Goal: Task Accomplishment & Management: Use online tool/utility

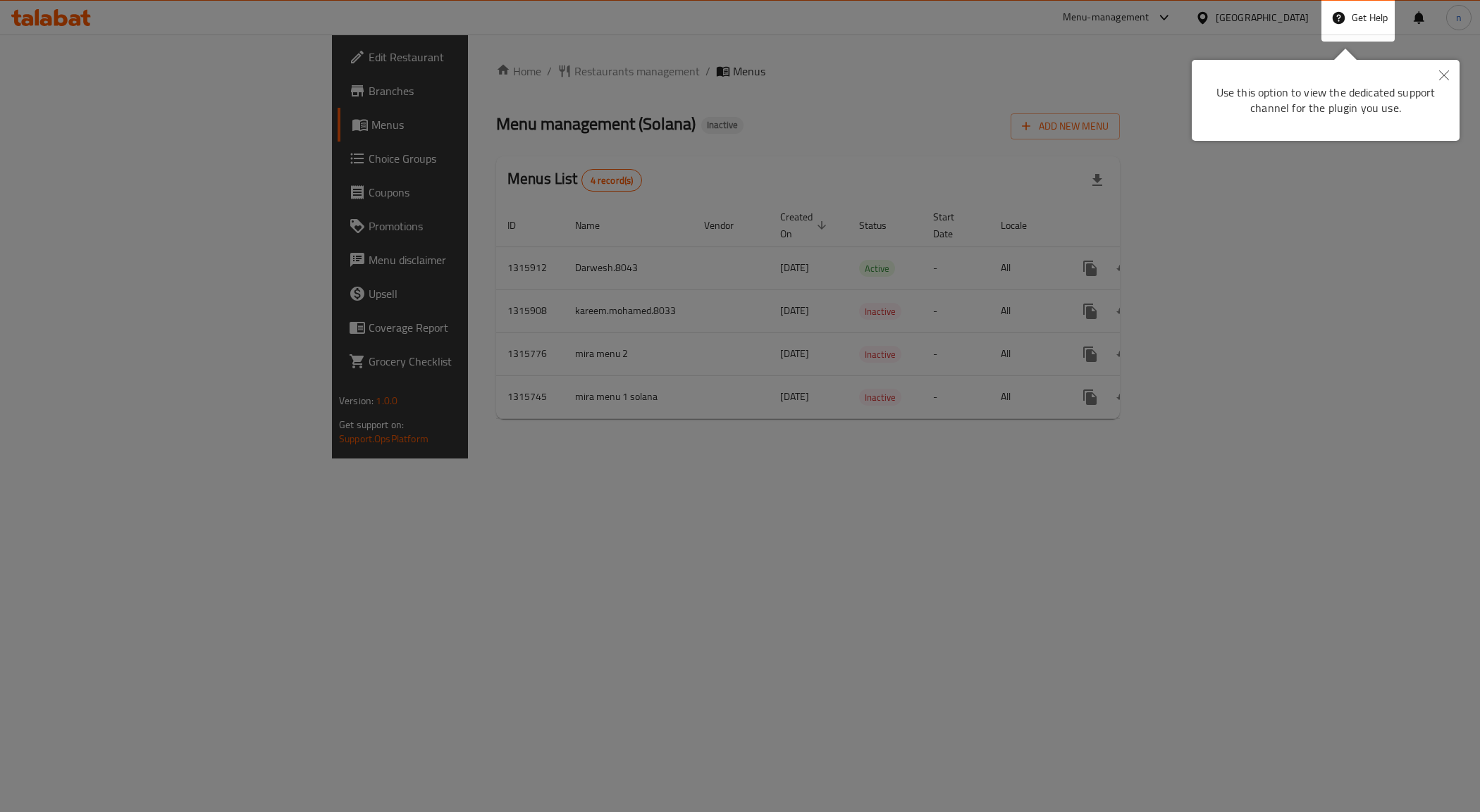
click at [1436, 74] on button "Close" at bounding box center [1444, 76] width 31 height 32
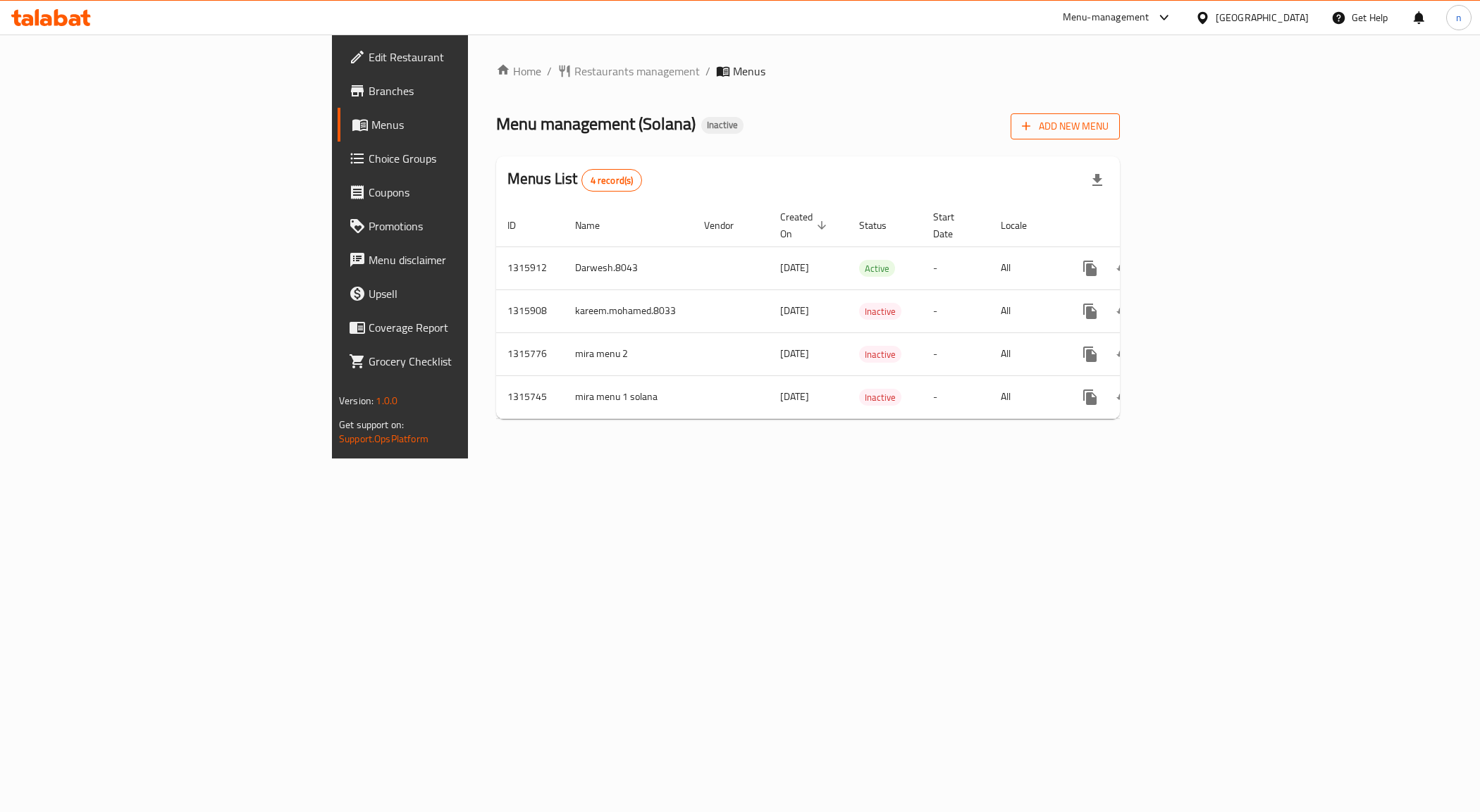
click at [1108, 128] on span "Add New Menu" at bounding box center [1066, 126] width 87 height 18
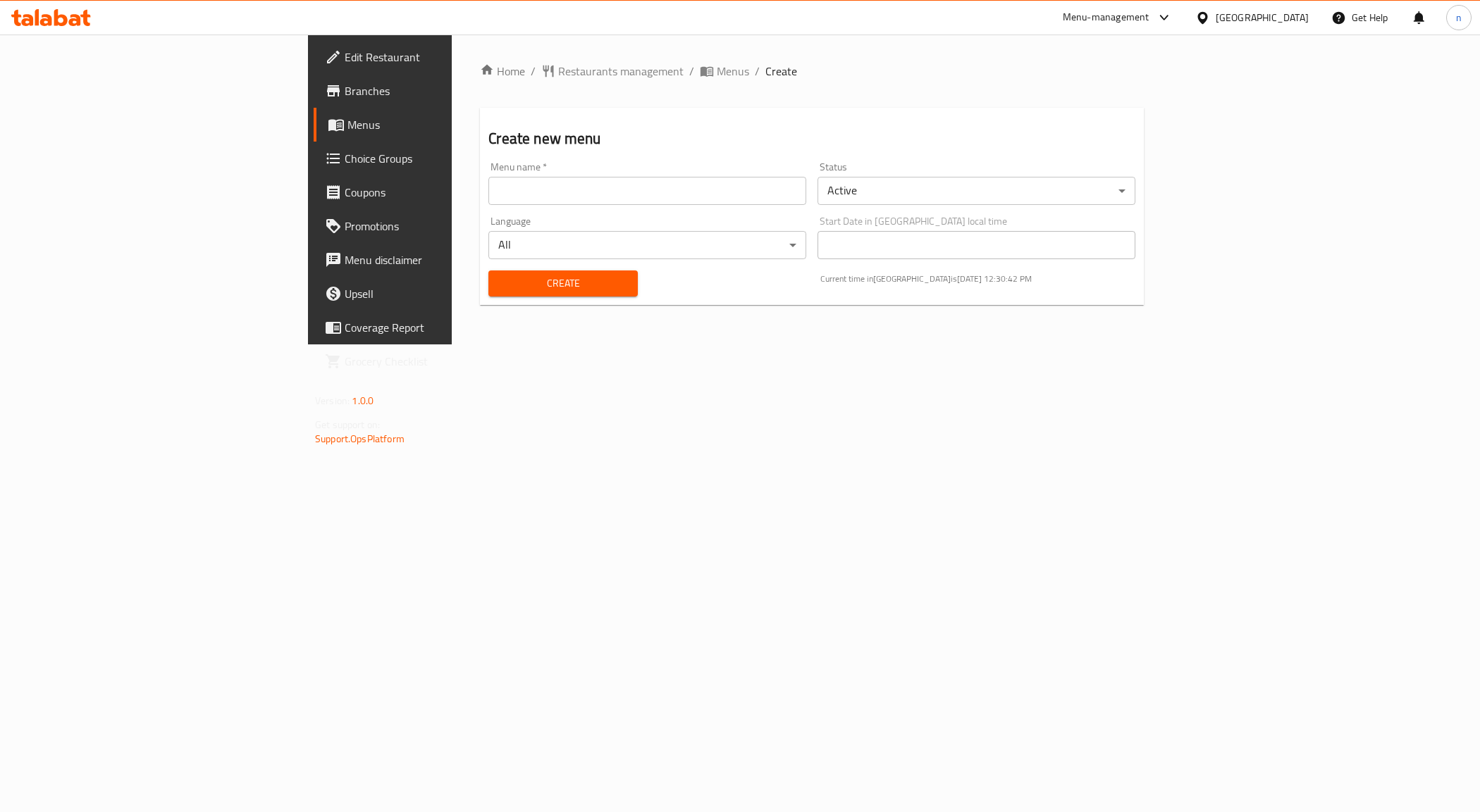
click at [488, 183] on input "text" at bounding box center [647, 191] width 318 height 28
click at [488, 182] on input "text" at bounding box center [647, 191] width 318 height 28
type input "NOUR.8040"
click at [500, 282] on span "Create" at bounding box center [562, 284] width 126 height 18
click at [314, 139] on link "Menus" at bounding box center [434, 125] width 242 height 34
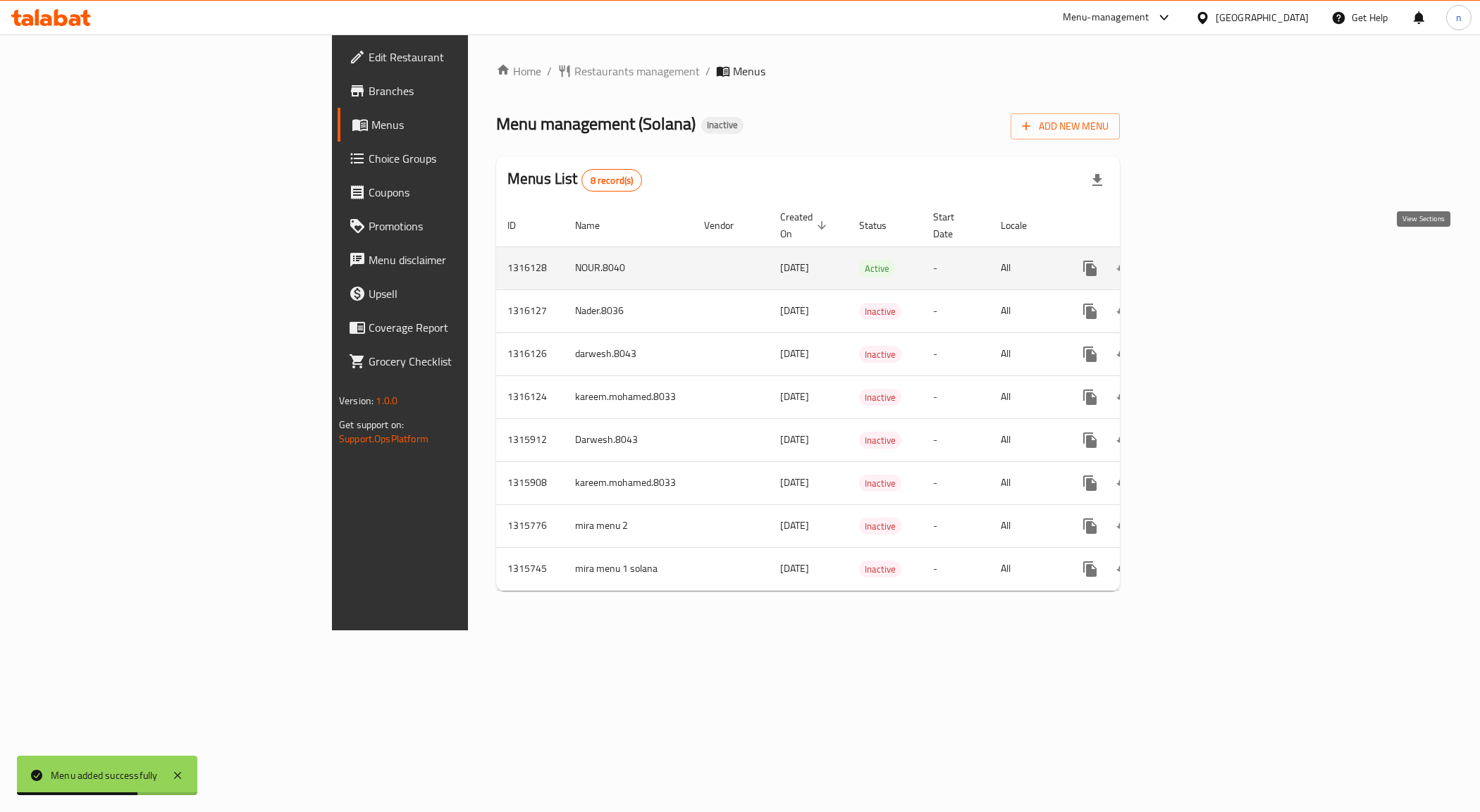
click at [1200, 260] on icon "enhanced table" at bounding box center [1191, 268] width 17 height 17
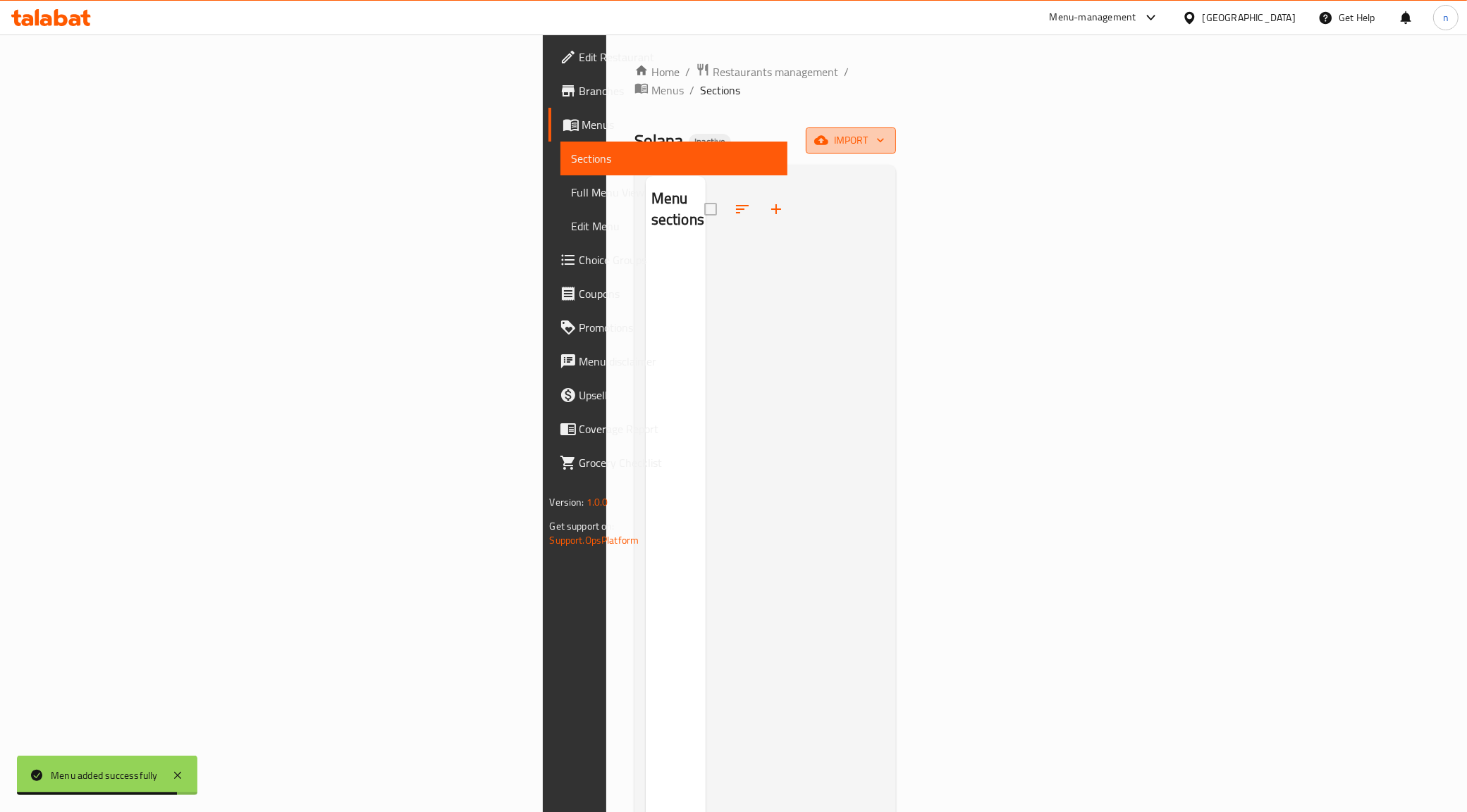
click at [885, 132] on span "import" at bounding box center [851, 141] width 68 height 18
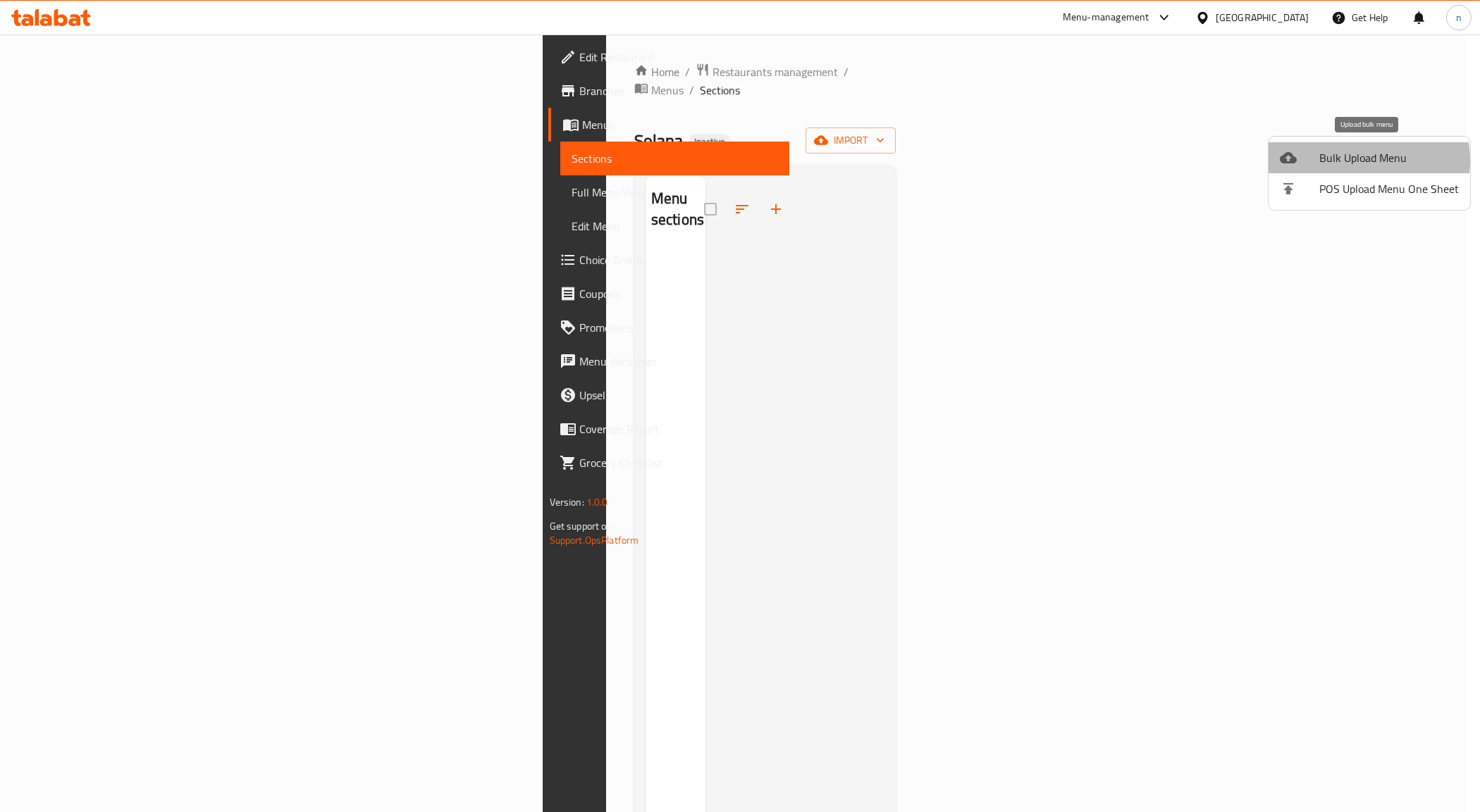
click at [1355, 160] on span "Bulk Upload Menu" at bounding box center [1389, 158] width 140 height 17
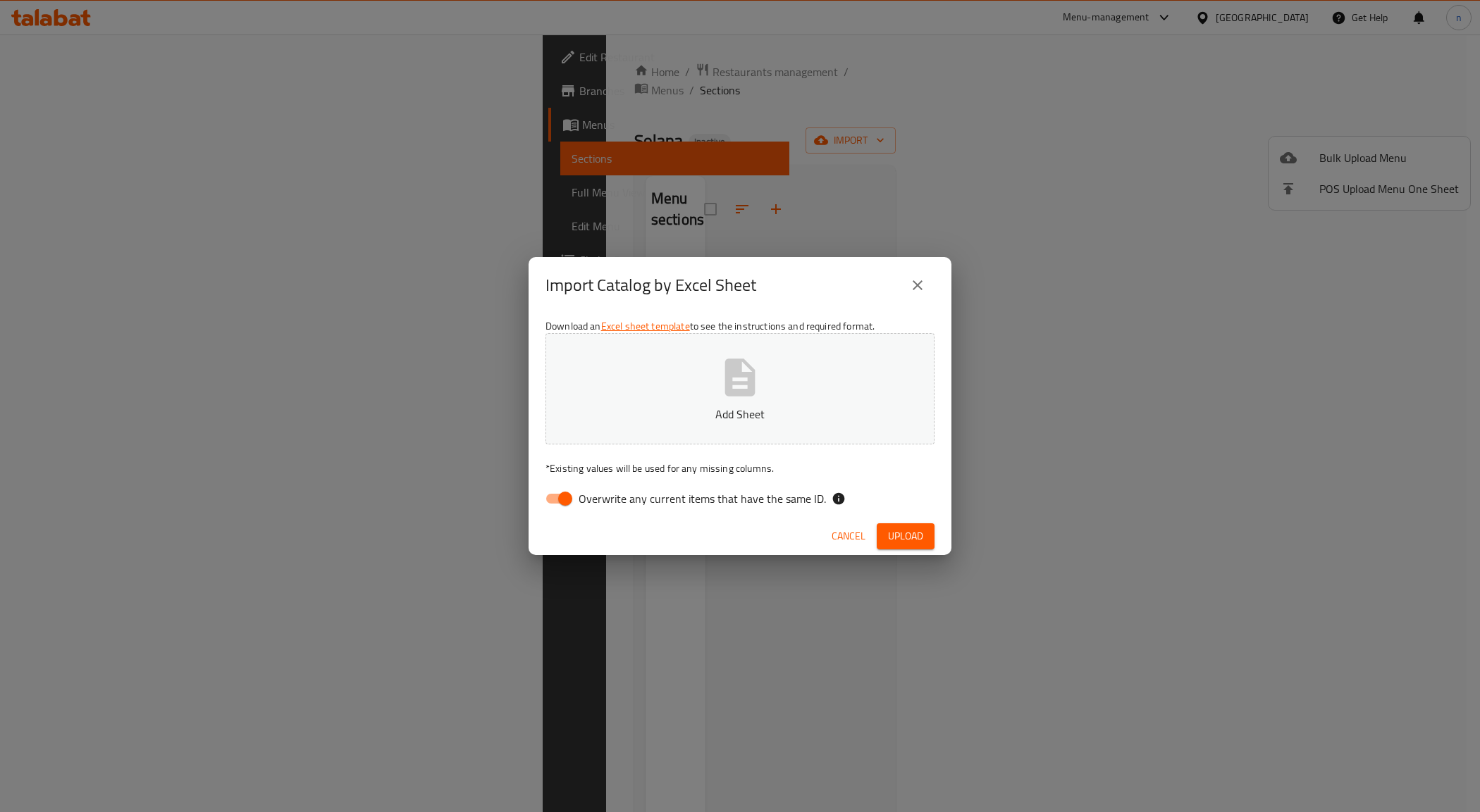
click at [558, 491] on input "Overwrite any current items that have the same ID." at bounding box center [565, 498] width 80 height 27
checkbox input "false"
click at [742, 409] on p "Add Sheet" at bounding box center [739, 414] width 345 height 17
click at [903, 526] on button "Upload" at bounding box center [906, 536] width 58 height 26
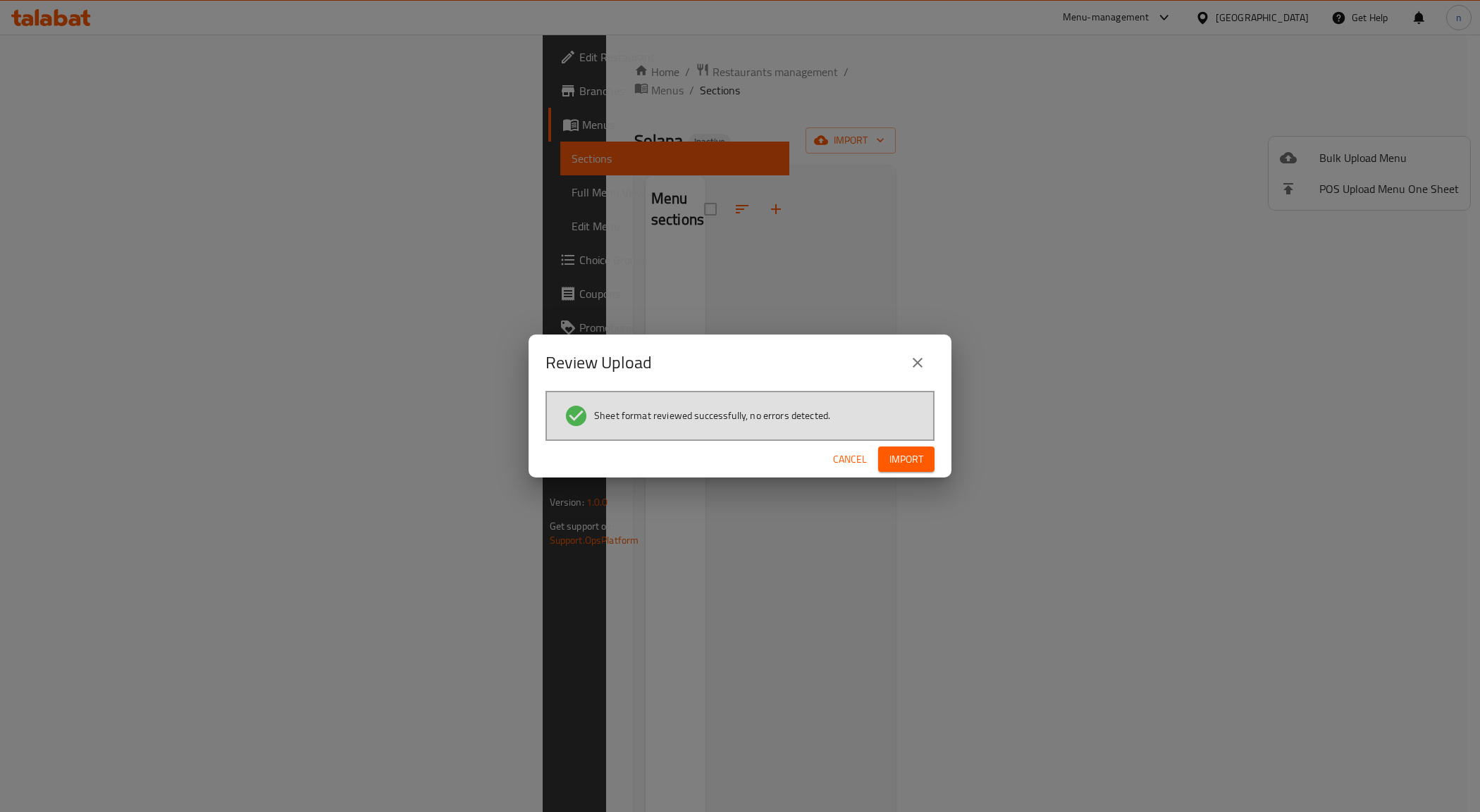
click at [919, 457] on span "Import" at bounding box center [906, 460] width 34 height 18
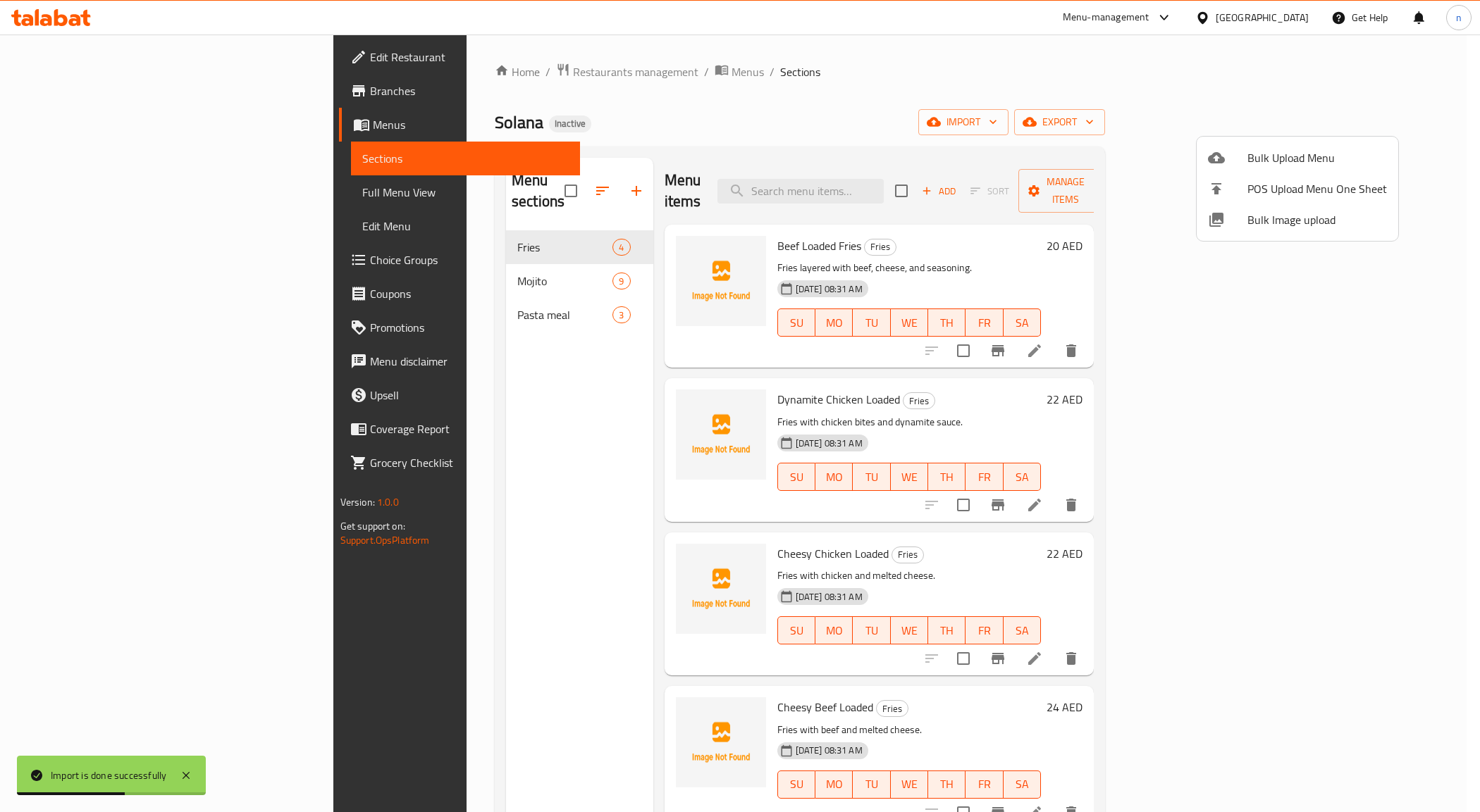
click at [77, 194] on div at bounding box center [740, 406] width 1480 height 812
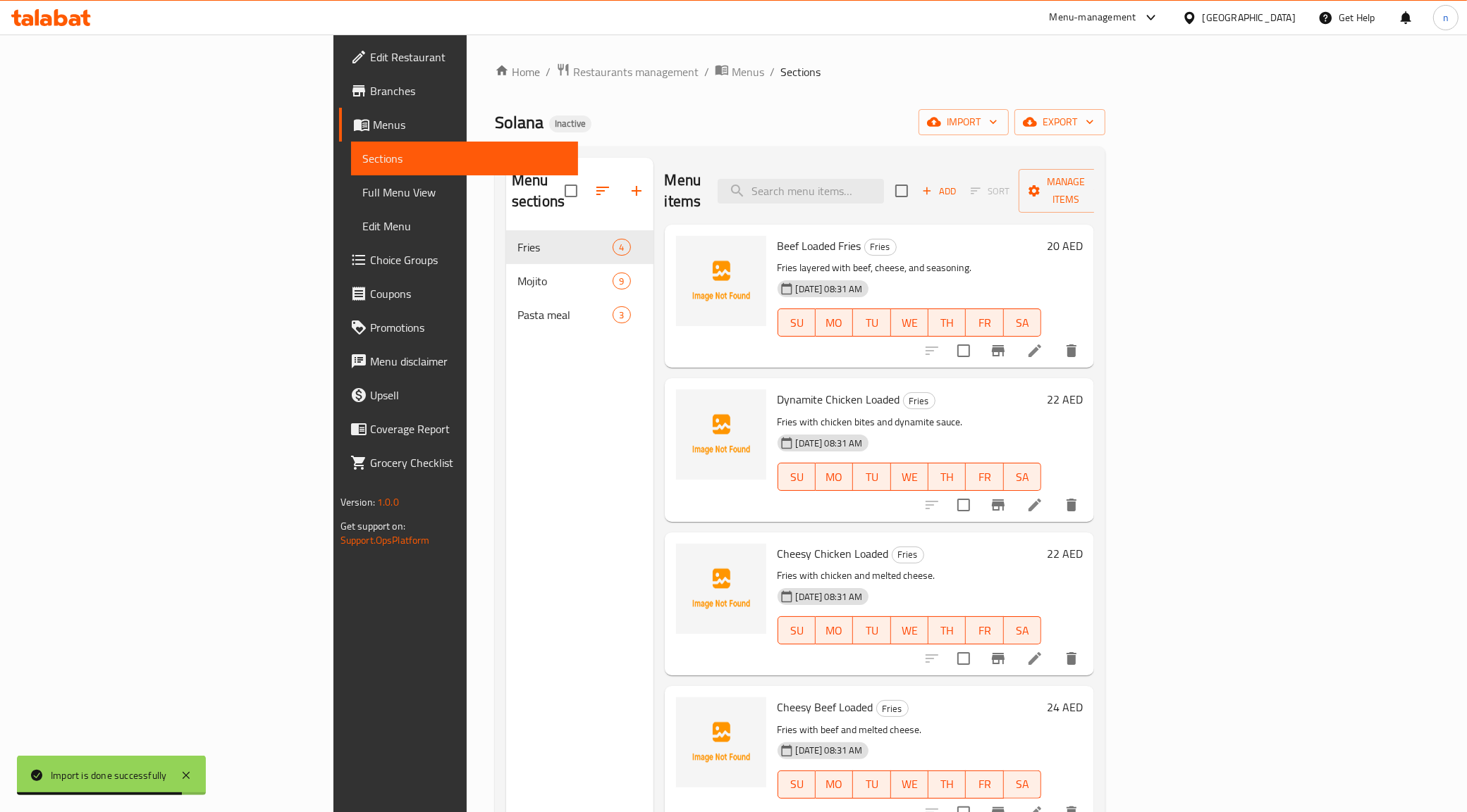
click at [351, 180] on link "Full Menu View" at bounding box center [464, 192] width 228 height 34
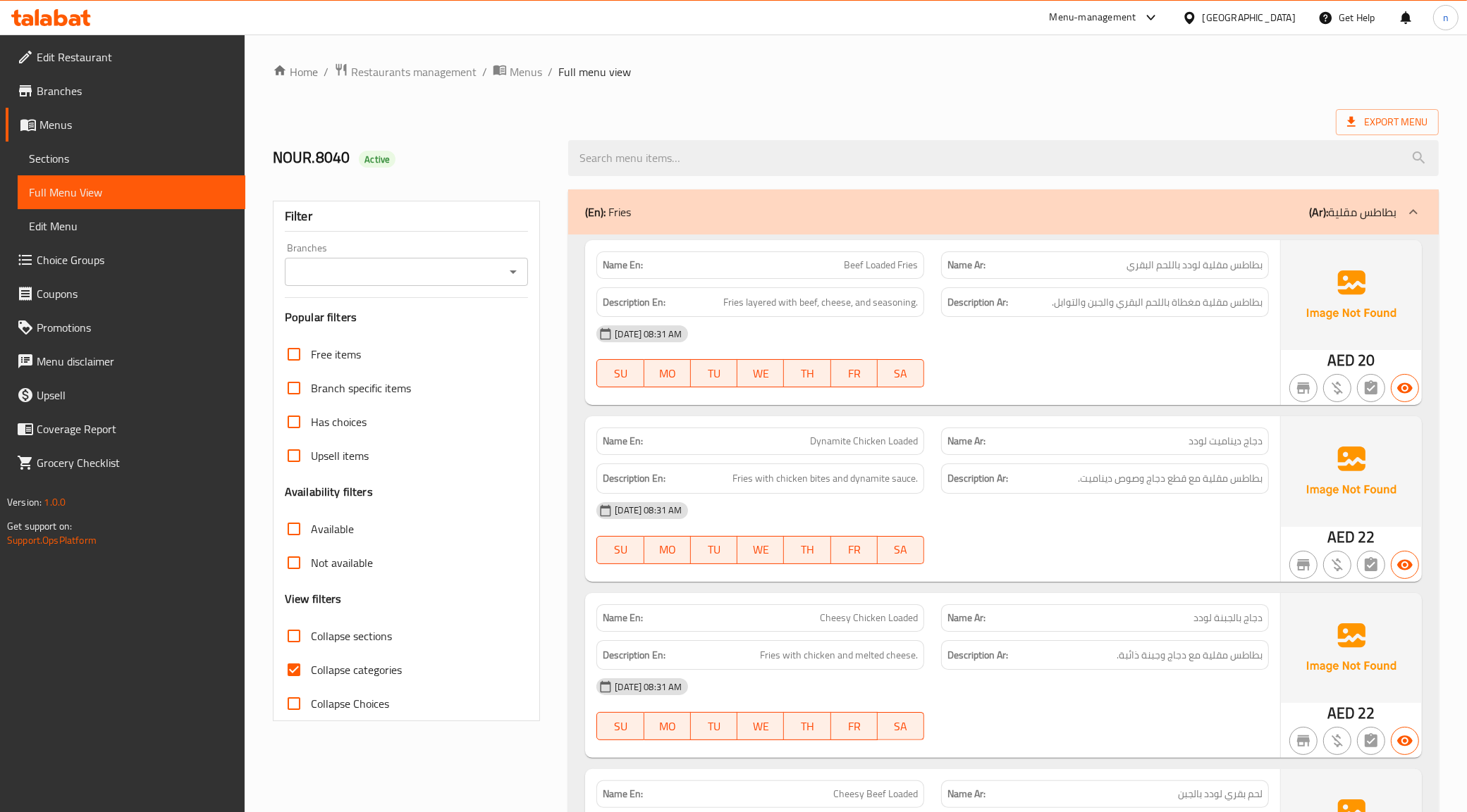
click at [298, 660] on input "Collapse categories" at bounding box center [294, 670] width 34 height 34
checkbox input "false"
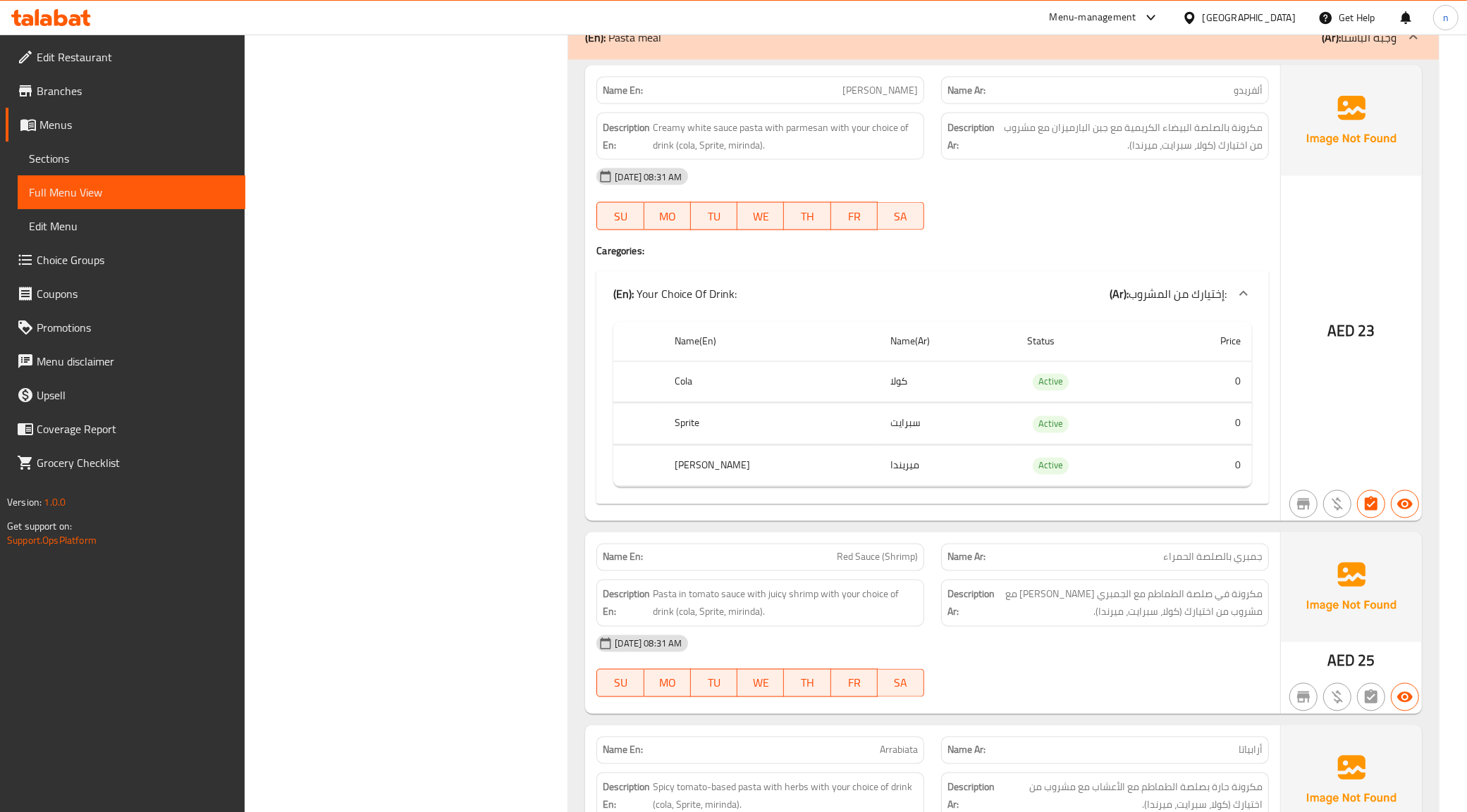
scroll to position [2781, 0]
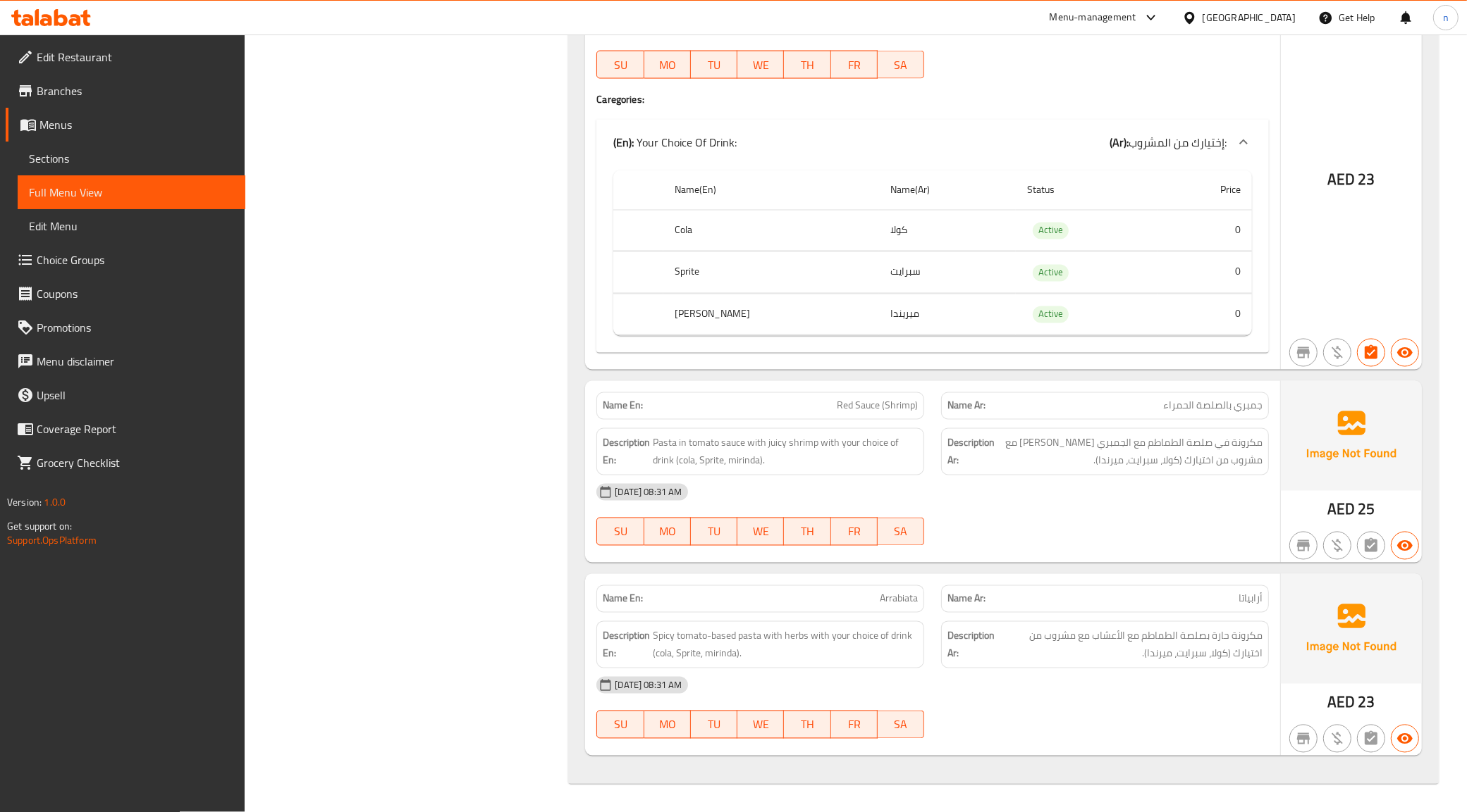
click at [1185, 501] on div "[DATE] 08:31 AM" at bounding box center [932, 492] width 689 height 34
click at [1080, 712] on div "[DATE] 08:31 AM SU MO TU WE TH FR SA" at bounding box center [932, 708] width 689 height 79
click at [1219, 527] on div "[DATE] 08:31 AM SU MO TU WE TH FR SA" at bounding box center [932, 515] width 689 height 79
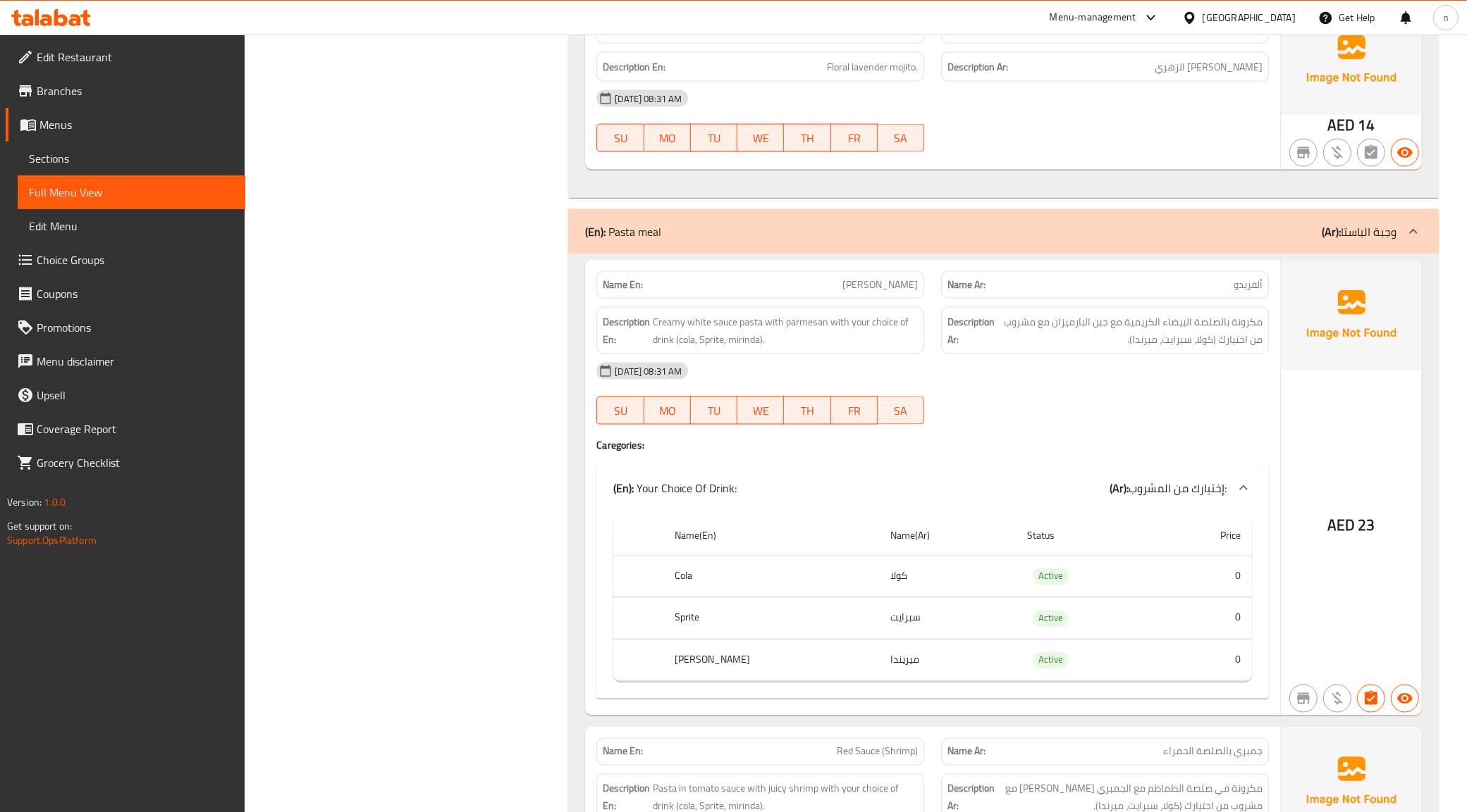
scroll to position [2429, 0]
click at [1235, 490] on icon at bounding box center [1243, 490] width 17 height 17
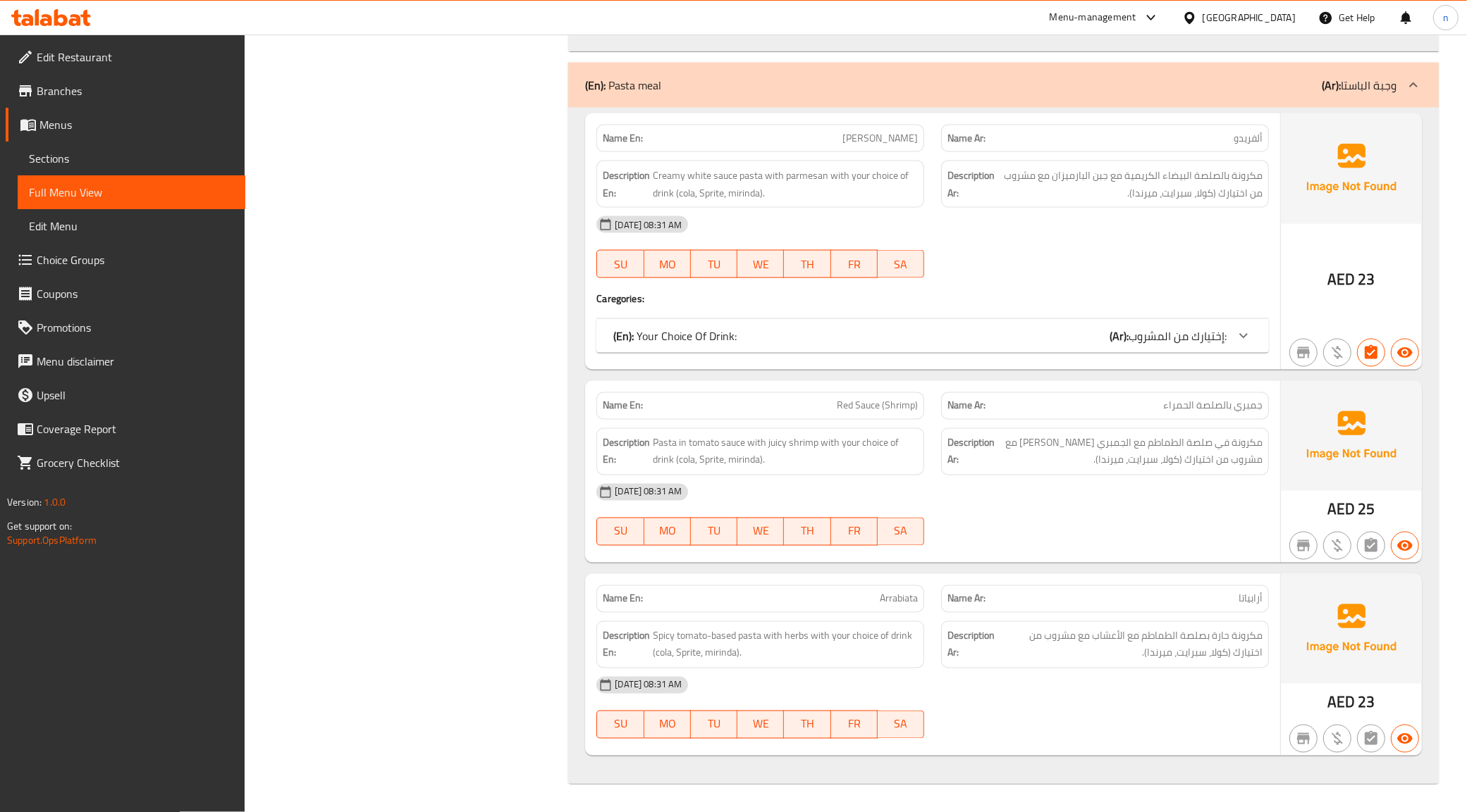
click at [1232, 543] on div at bounding box center [1104, 546] width 345 height 17
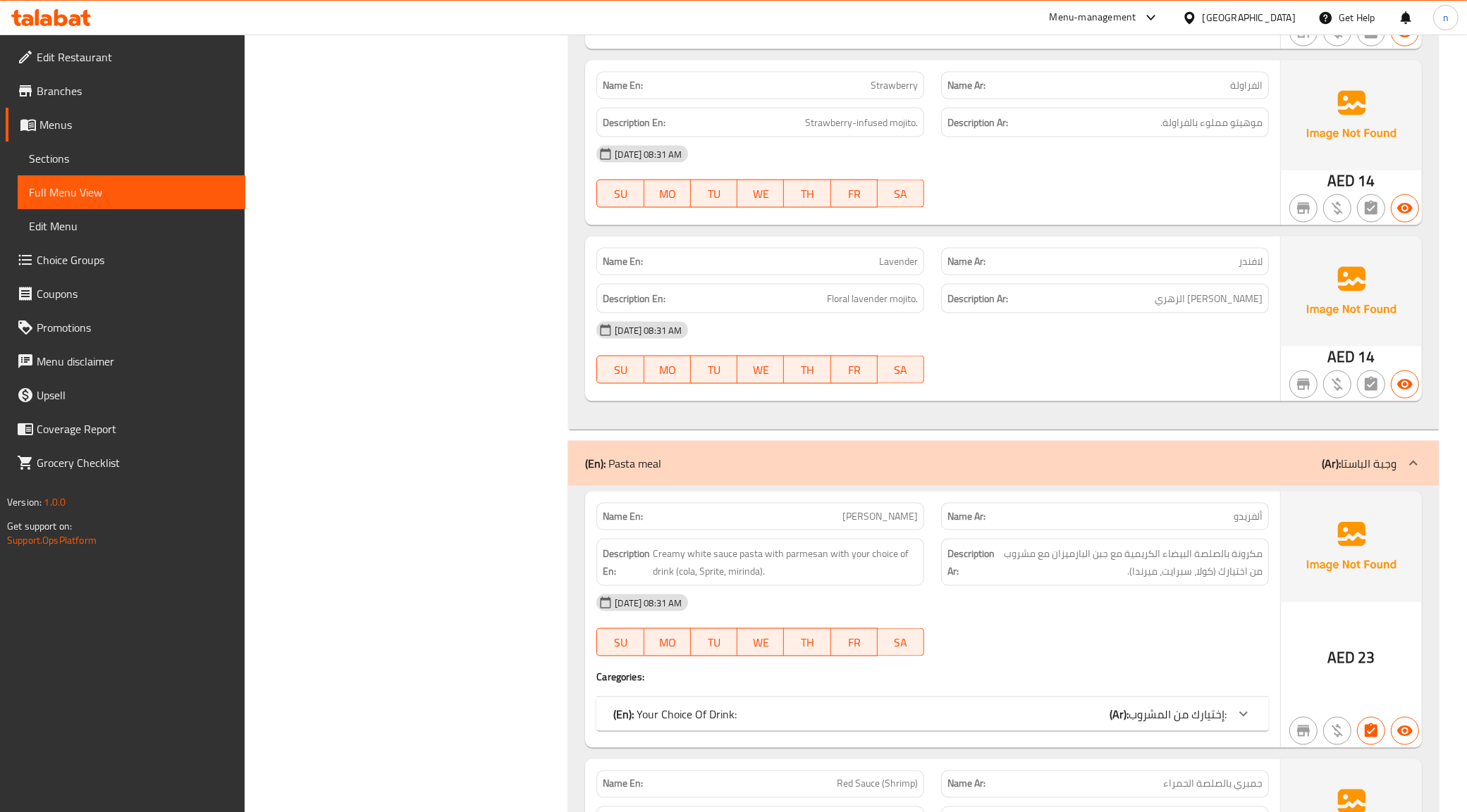
scroll to position [2491, 0]
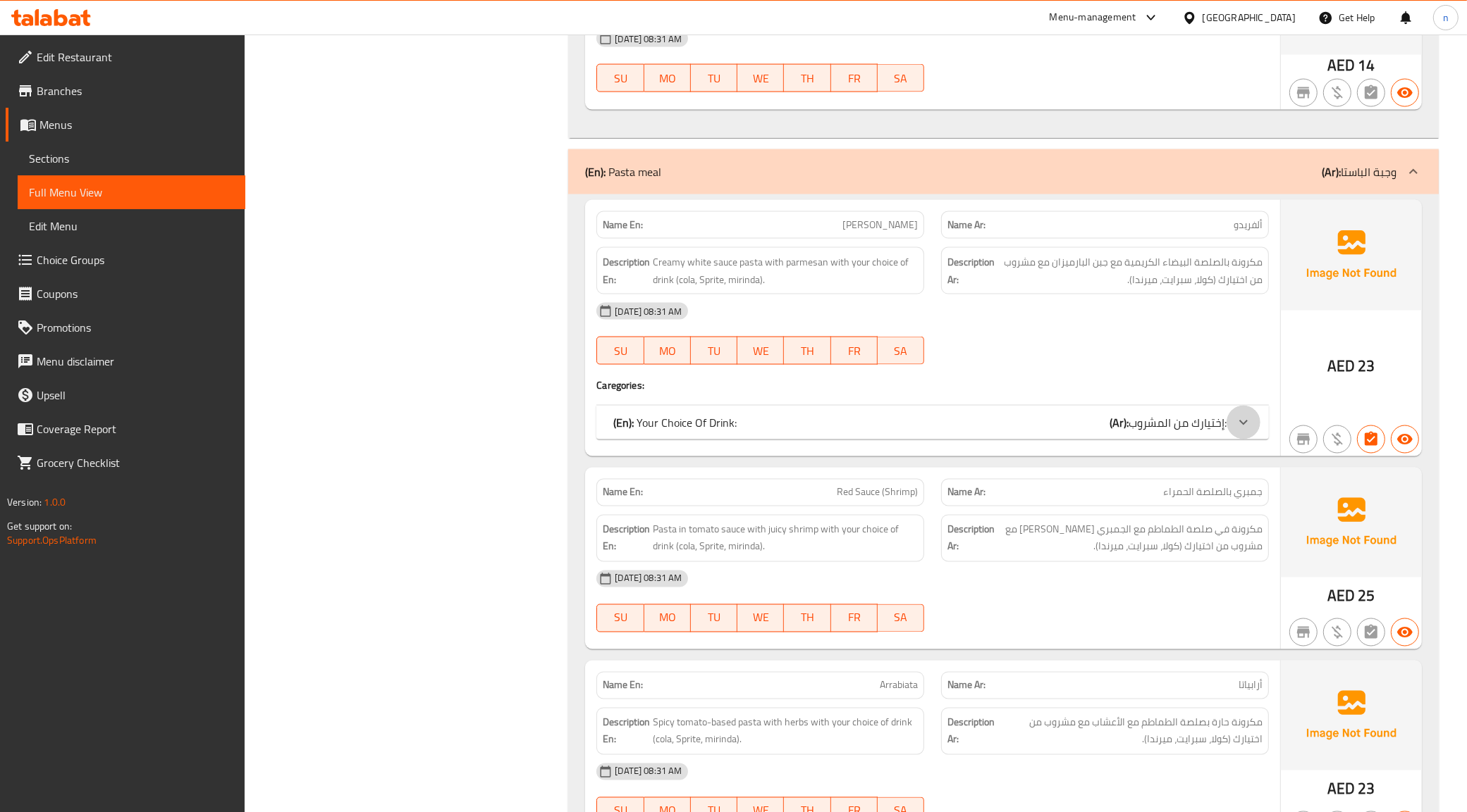
click at [1243, 424] on icon at bounding box center [1243, 422] width 9 height 5
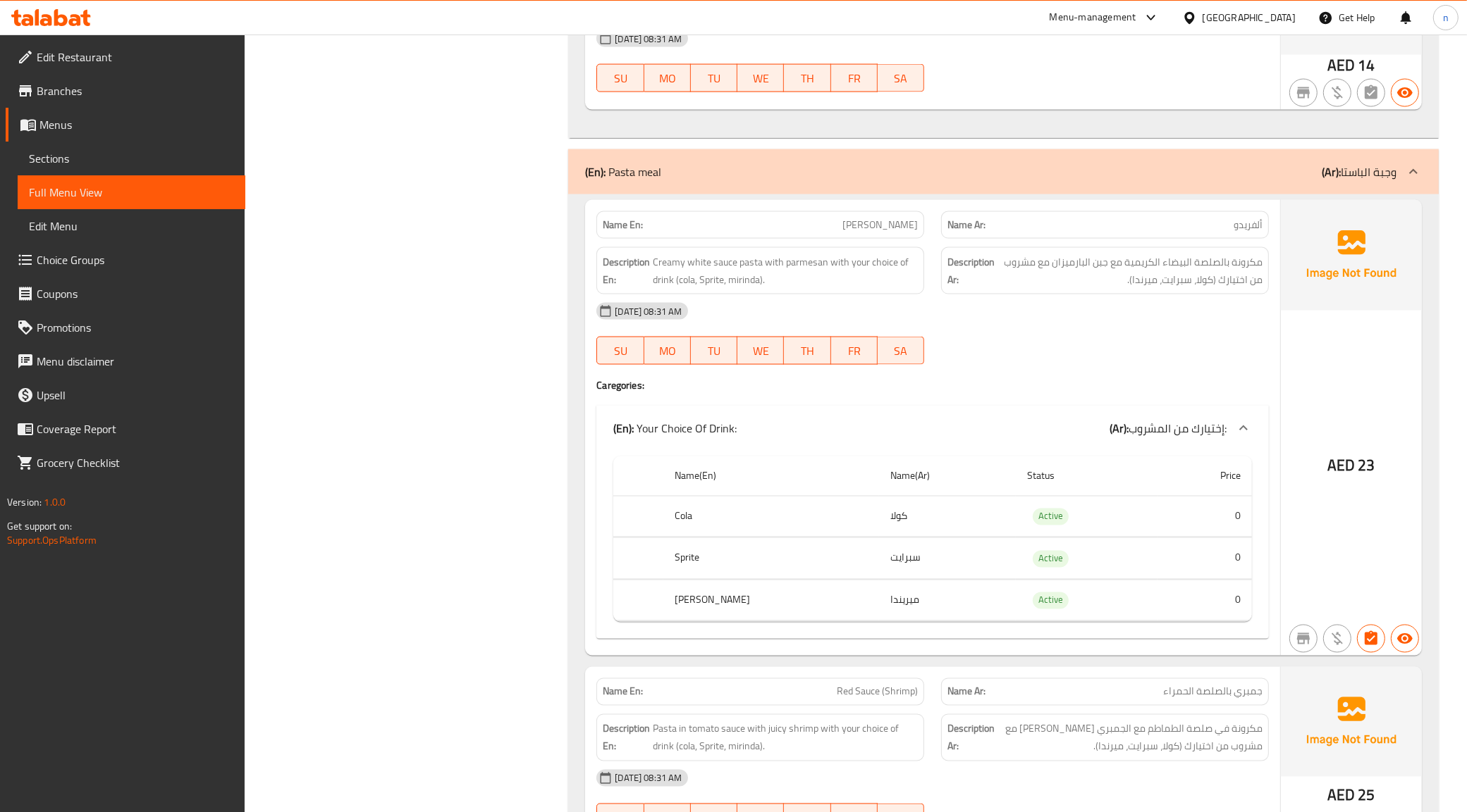
click at [1243, 424] on icon at bounding box center [1243, 428] width 17 height 17
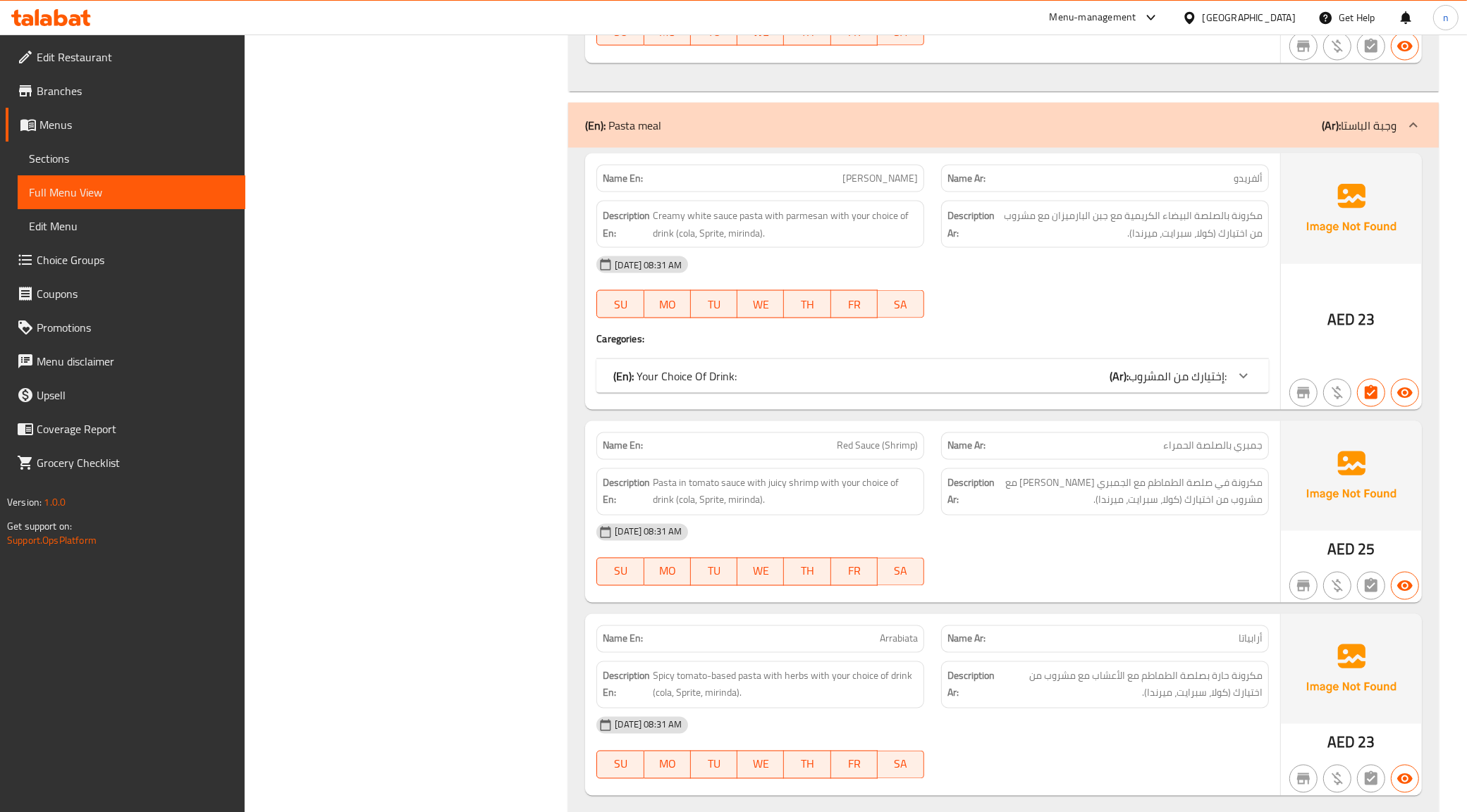
scroll to position [2578, 0]
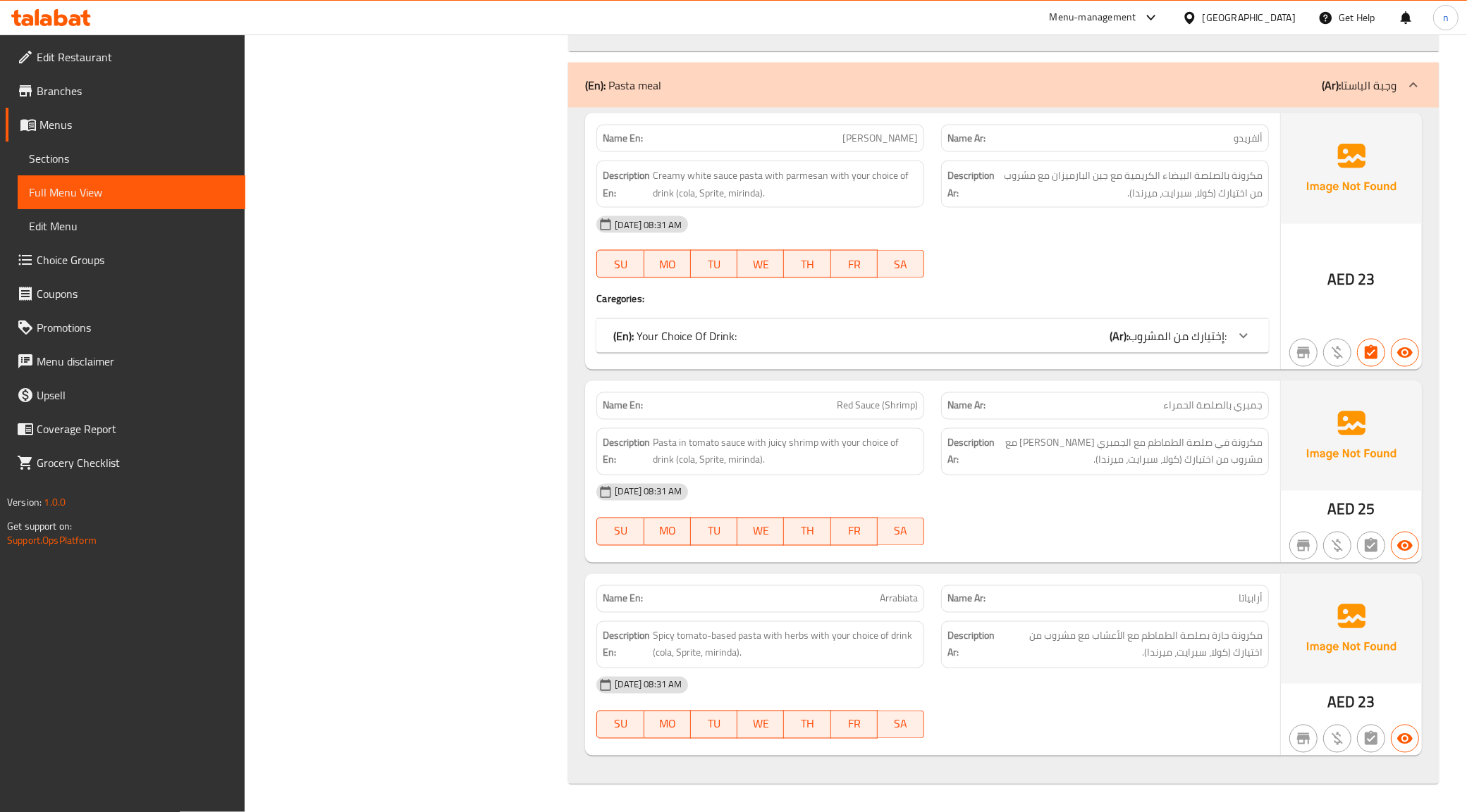
click at [1232, 504] on div "[DATE] 08:31 AM" at bounding box center [932, 492] width 689 height 34
click at [1010, 525] on div "[DATE] 08:31 AM SU MO TU WE TH FR SA" at bounding box center [932, 515] width 689 height 79
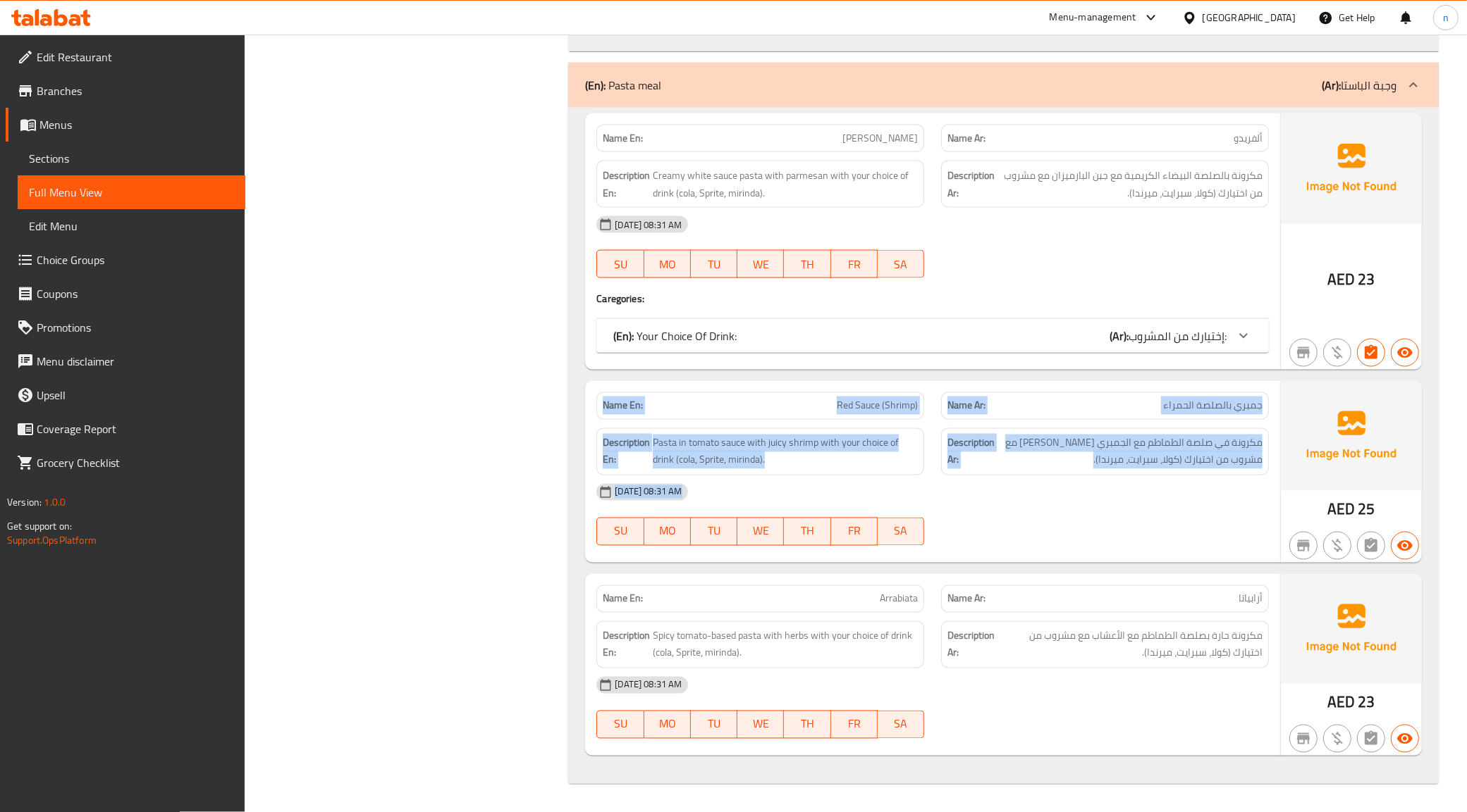
click at [1010, 525] on div "[DATE] 08:31 AM SU MO TU WE TH FR SA" at bounding box center [932, 515] width 689 height 79
click at [1401, 550] on icon "button" at bounding box center [1404, 545] width 15 height 10
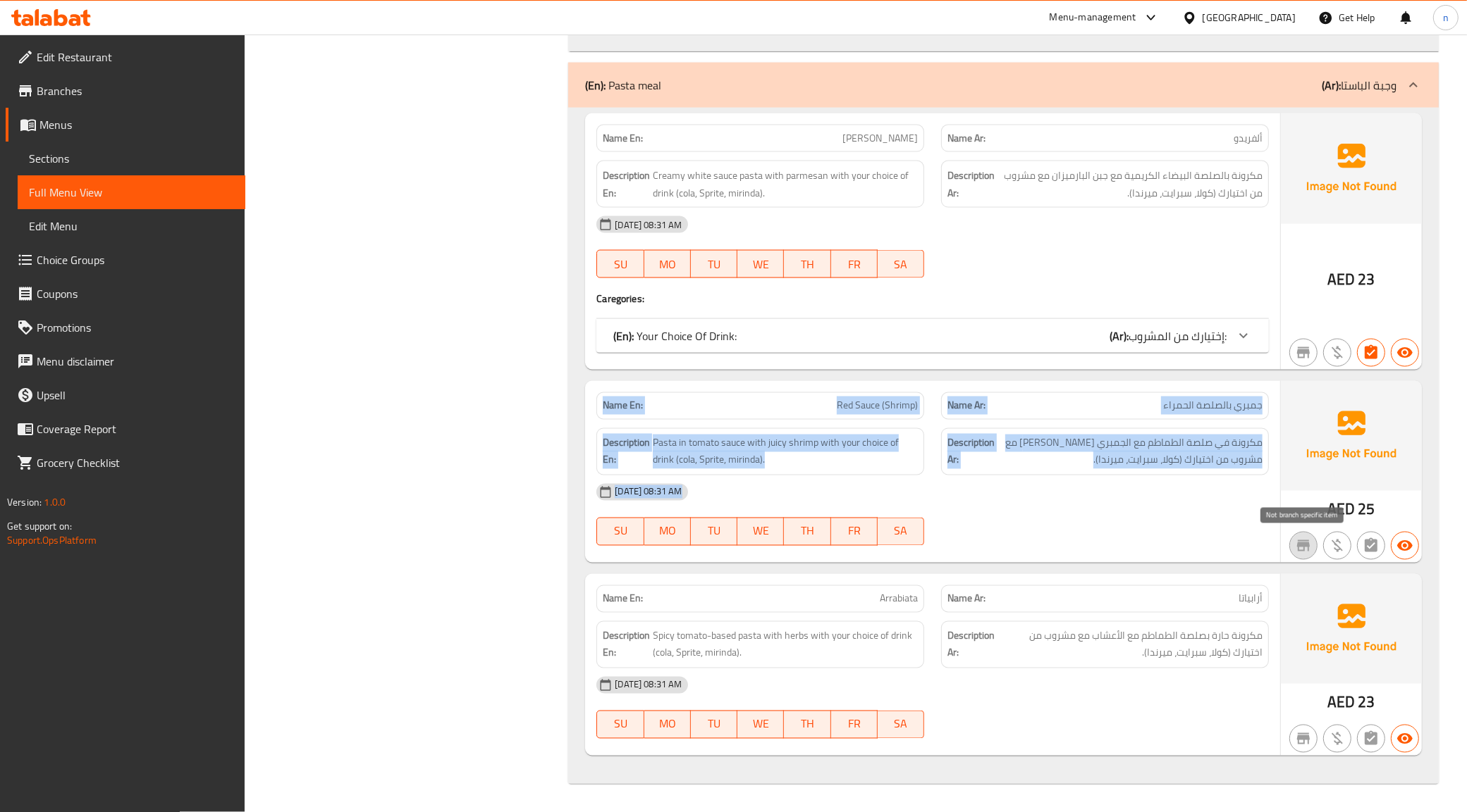
click at [1299, 543] on icon "button" at bounding box center [1303, 546] width 13 height 11
click at [1239, 342] on icon at bounding box center [1243, 335] width 17 height 17
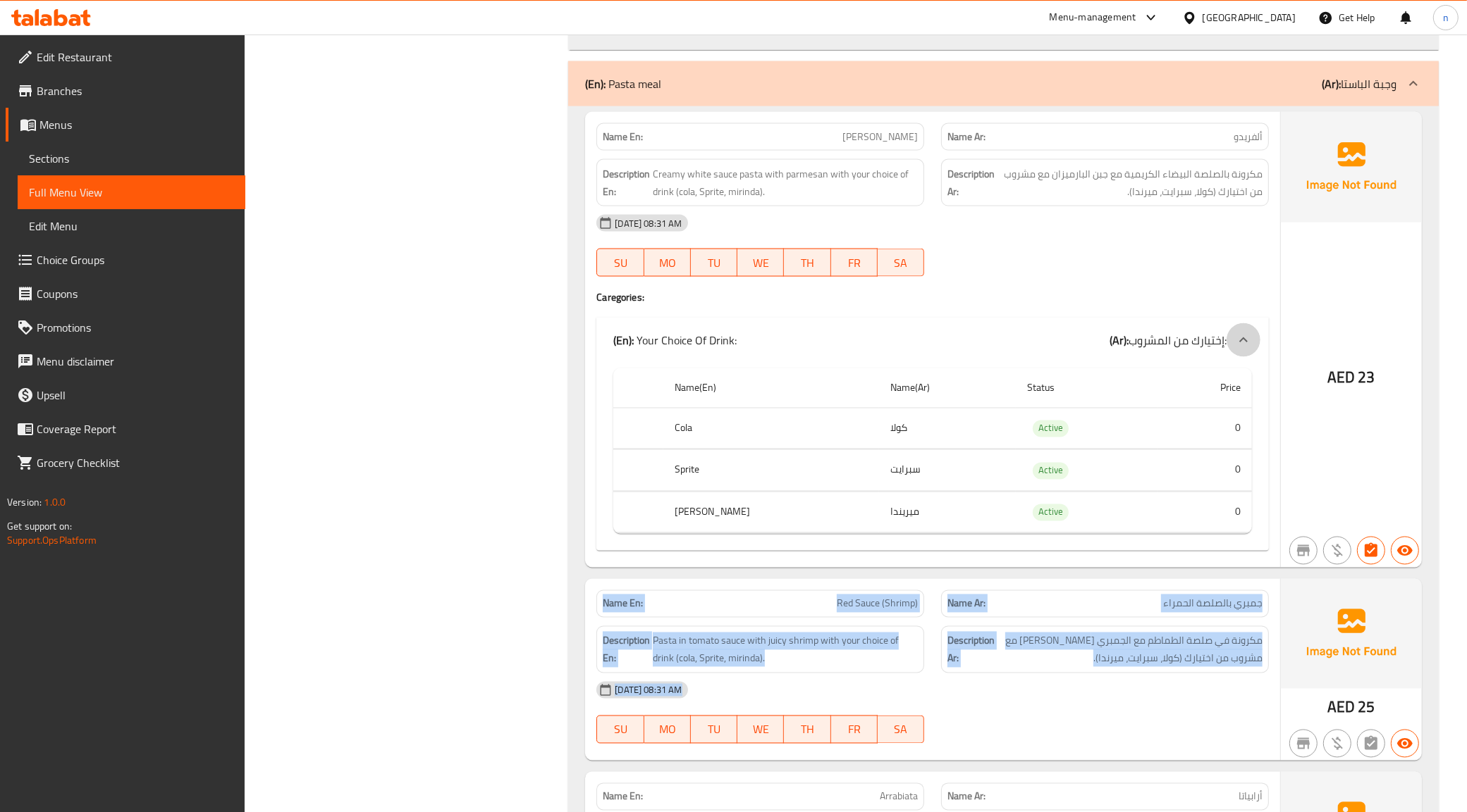
click at [1239, 342] on icon at bounding box center [1243, 340] width 17 height 17
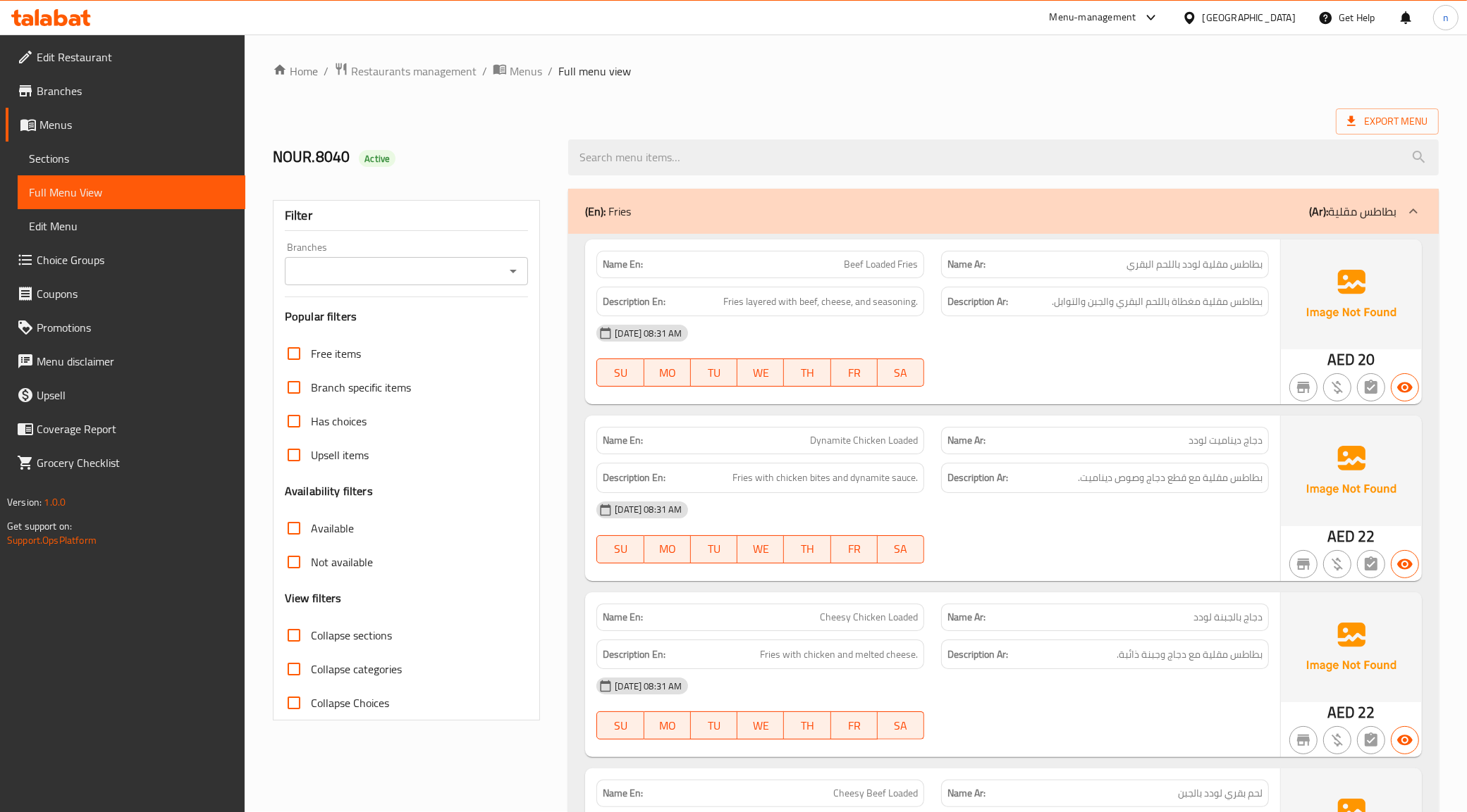
scroll to position [0, 0]
click at [121, 195] on span "Full Menu View" at bounding box center [131, 192] width 205 height 17
click at [83, 120] on span "Menus" at bounding box center [137, 125] width 195 height 17
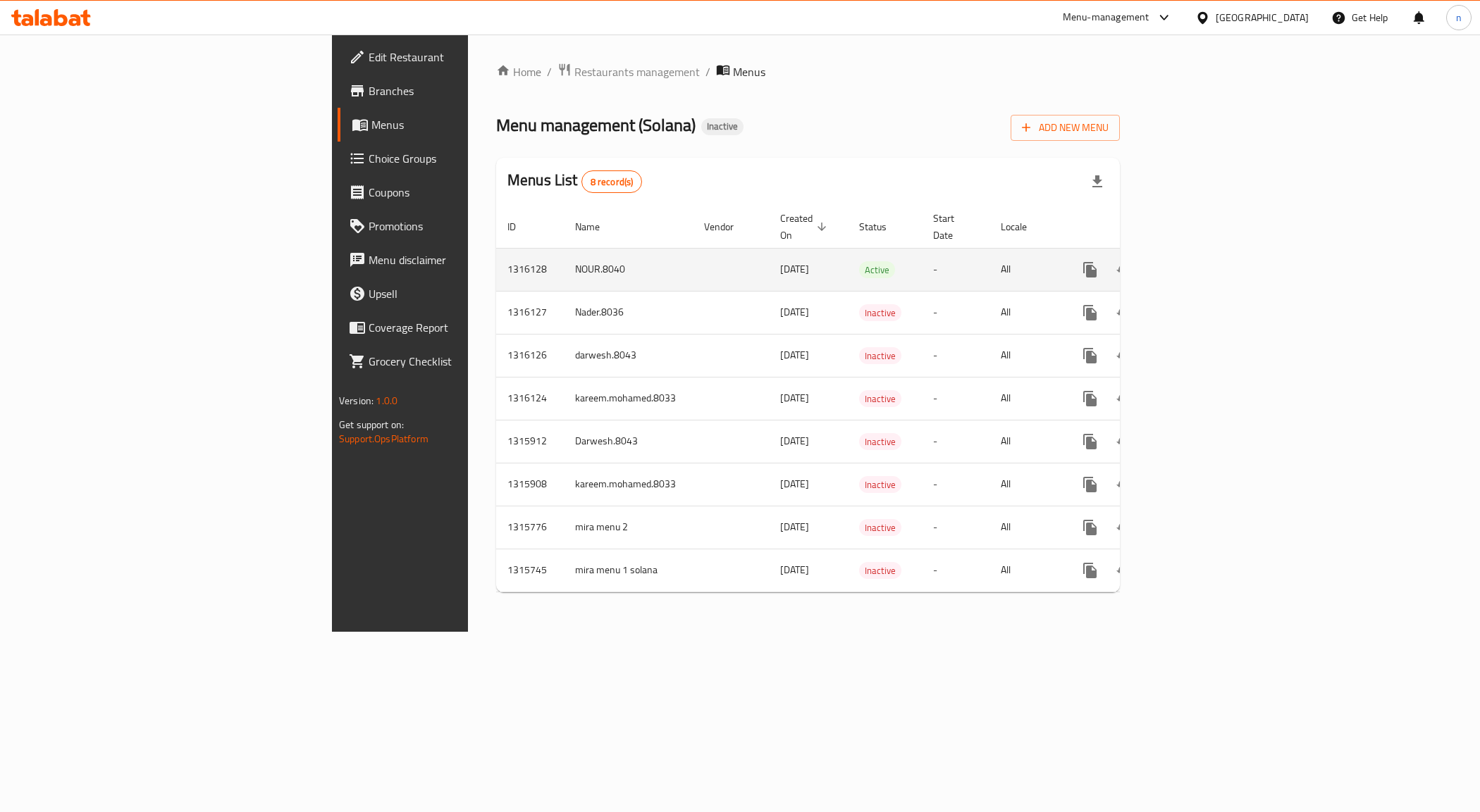
click at [564, 257] on td "NOUR.8040" at bounding box center [628, 269] width 129 height 43
click at [564, 253] on td "NOUR.8040" at bounding box center [628, 269] width 129 height 43
drag, startPoint x: 352, startPoint y: 252, endPoint x: 409, endPoint y: 259, distance: 57.4
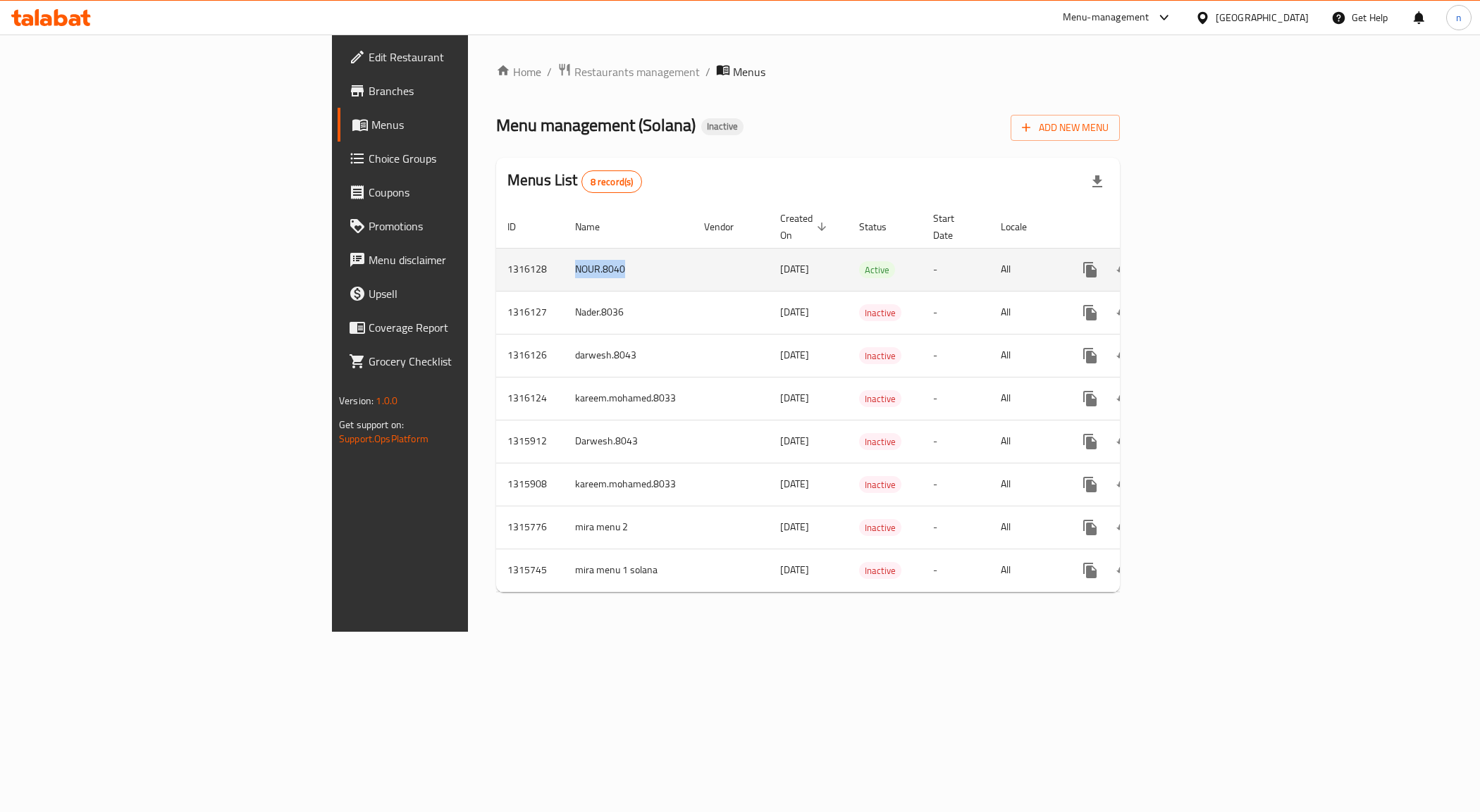
click at [564, 259] on td "NOUR.8040" at bounding box center [628, 269] width 129 height 43
copy td "NOUR.8040"
click at [1163, 264] on icon "enhanced table" at bounding box center [1158, 270] width 10 height 13
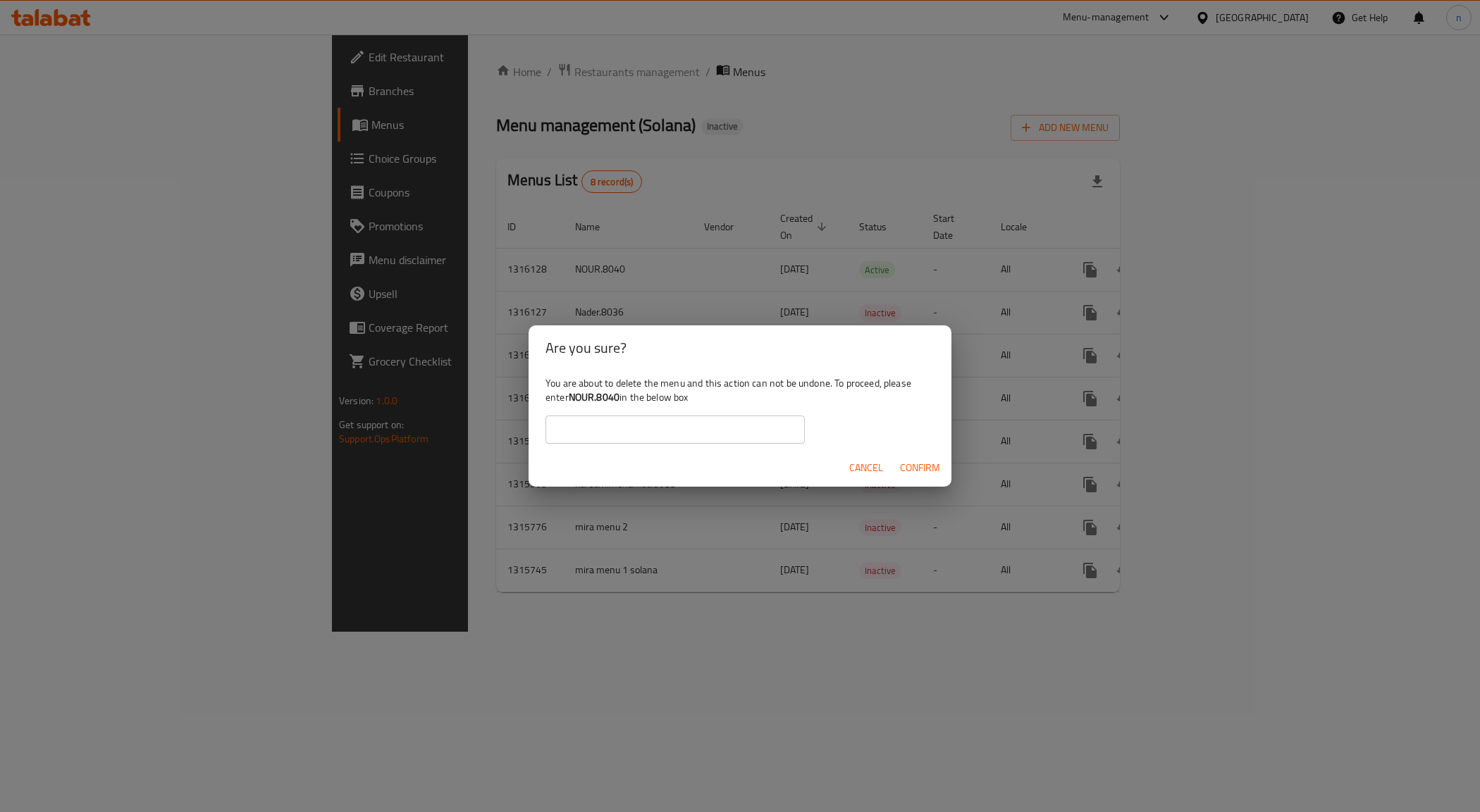
click at [650, 429] on input "text" at bounding box center [675, 429] width 259 height 28
paste input "NOUR.8040"
type input "NOUR.8040"
click at [923, 462] on span "Confirm" at bounding box center [920, 468] width 40 height 18
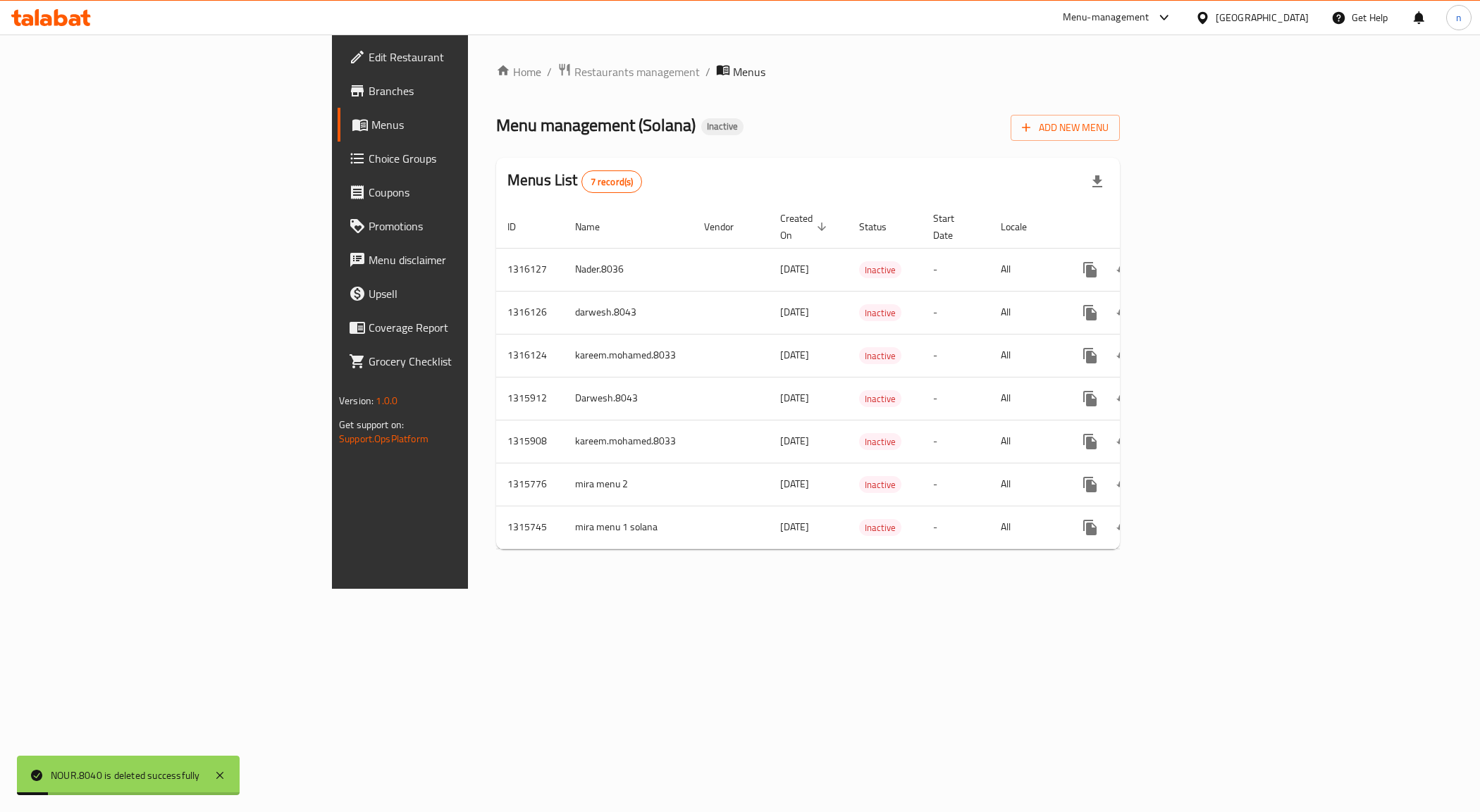
click at [1120, 141] on div "Home / Restaurants management / Menus Menu management ( Solana ) Inactive Add N…" at bounding box center [808, 312] width 624 height 498
click at [1108, 125] on span "Add New Menu" at bounding box center [1066, 128] width 87 height 18
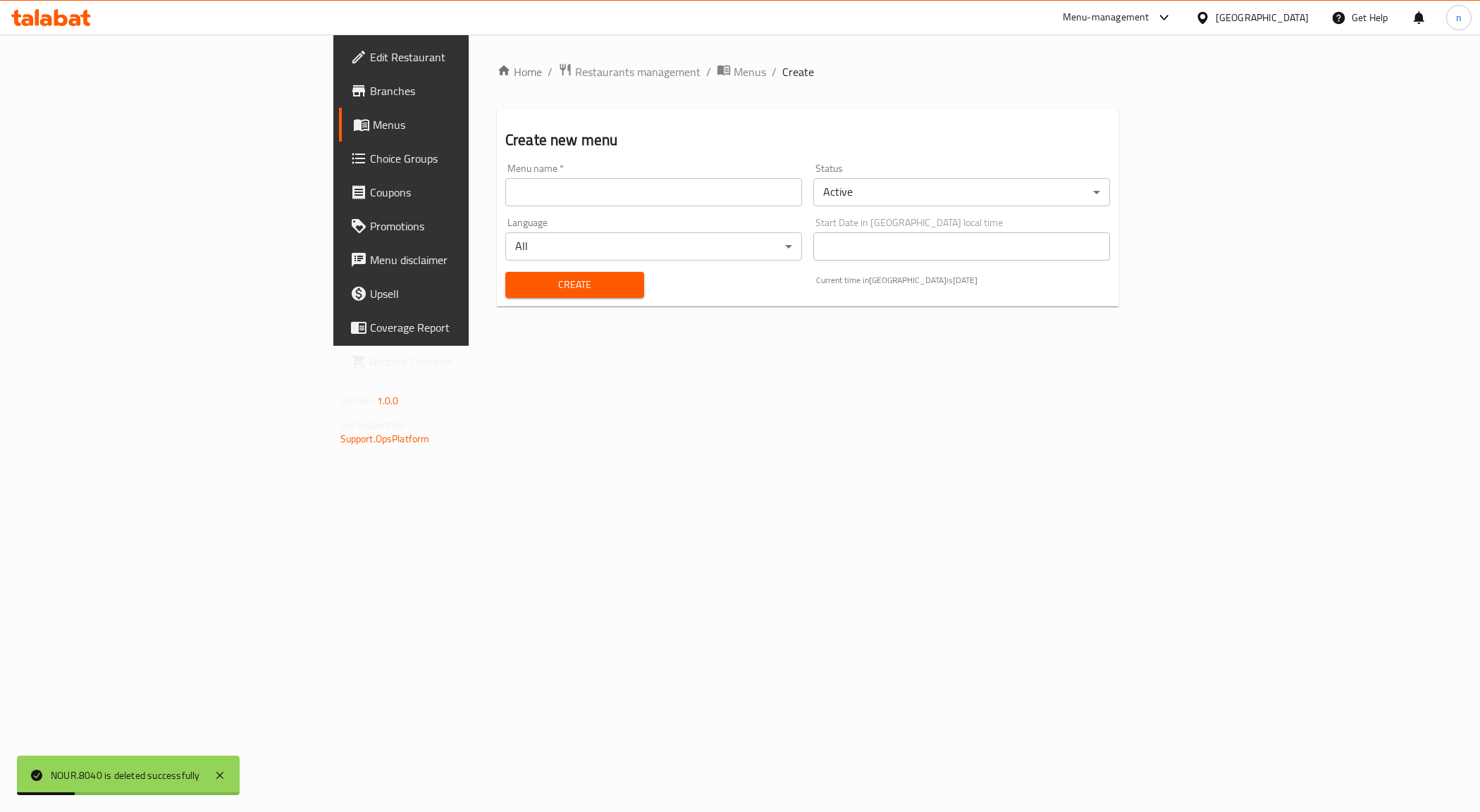
click at [505, 188] on input "text" at bounding box center [653, 192] width 297 height 28
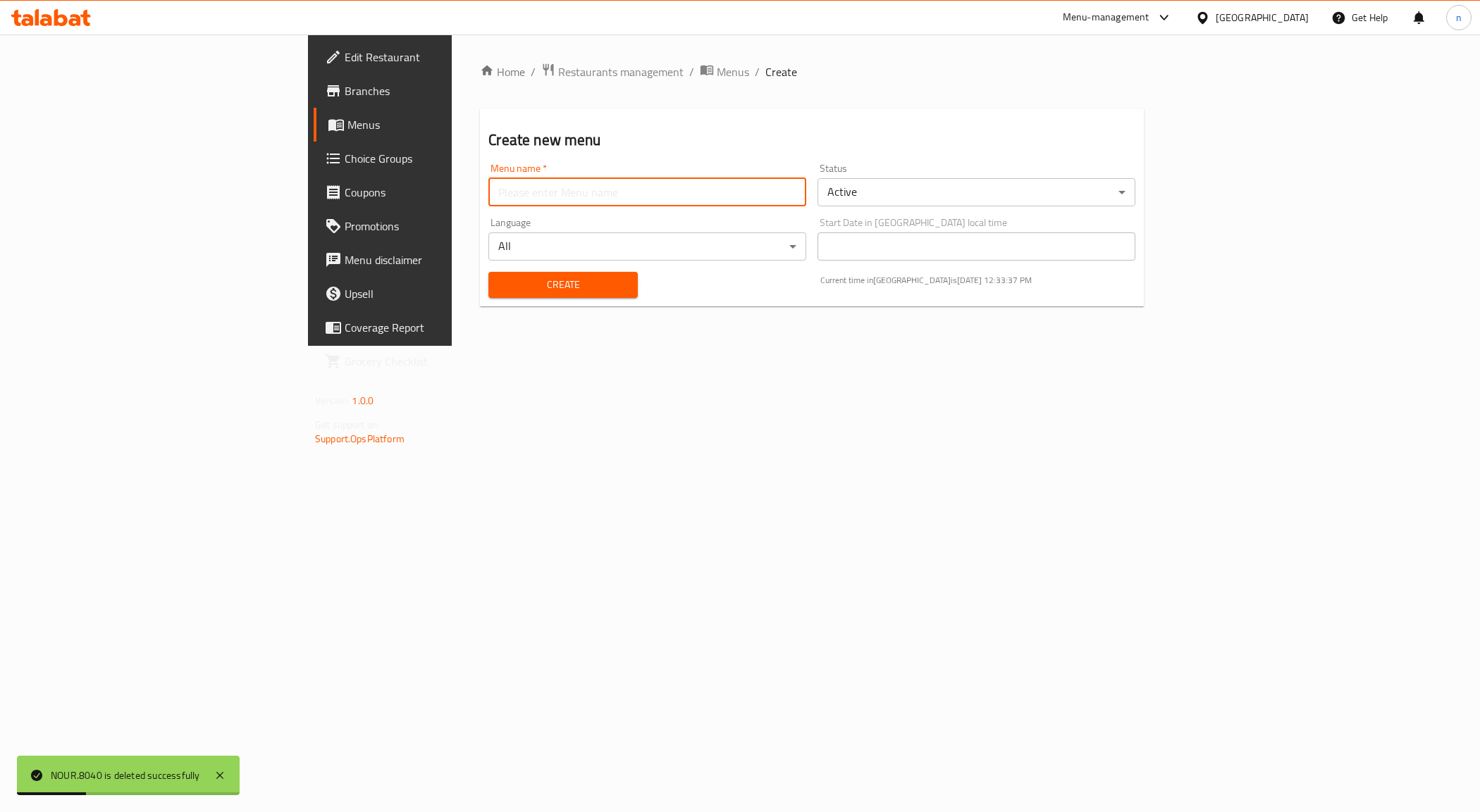
type input "NOUR.8040"
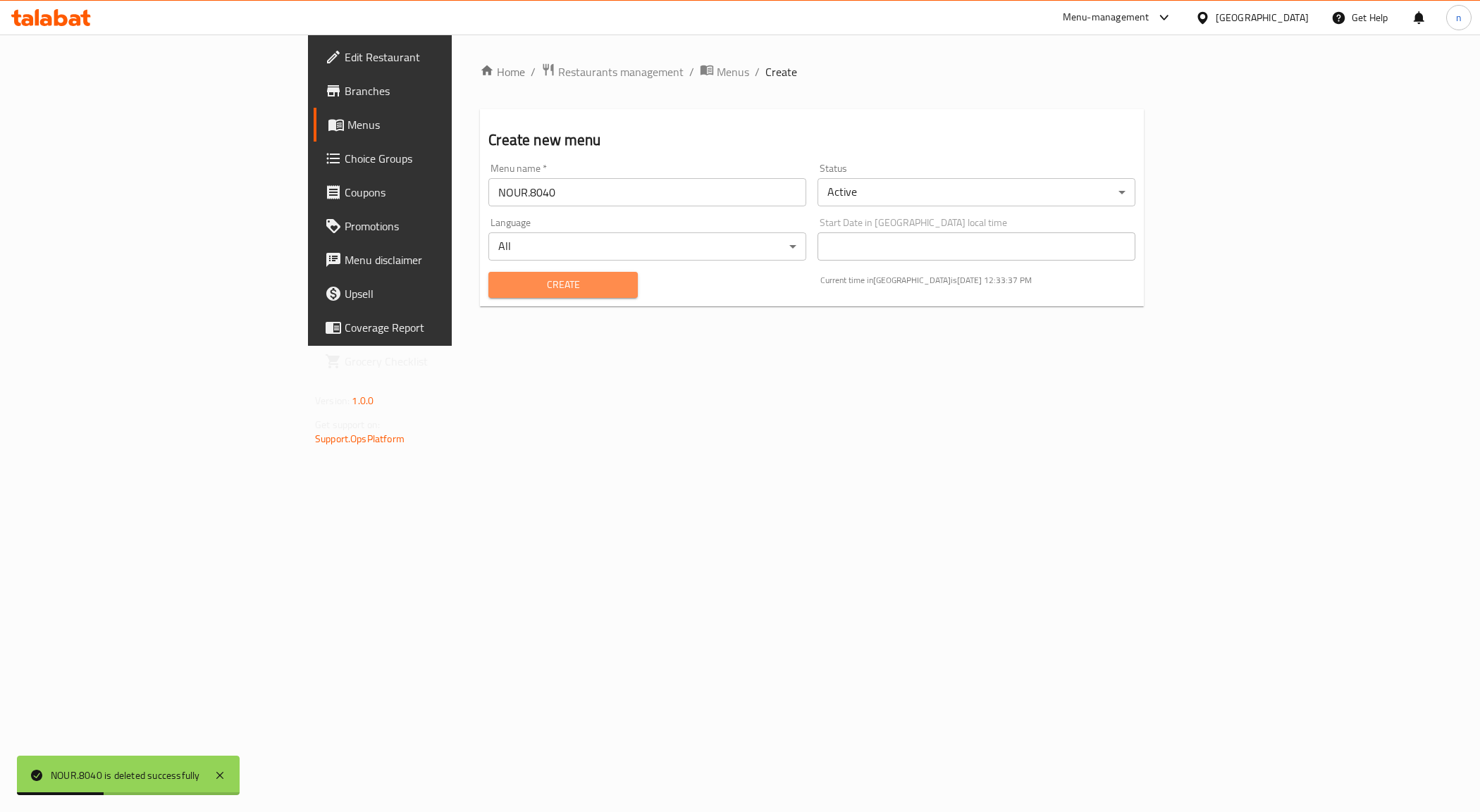
click at [500, 284] on span "Create" at bounding box center [562, 285] width 126 height 18
click at [347, 127] on span "Menus" at bounding box center [446, 125] width 196 height 17
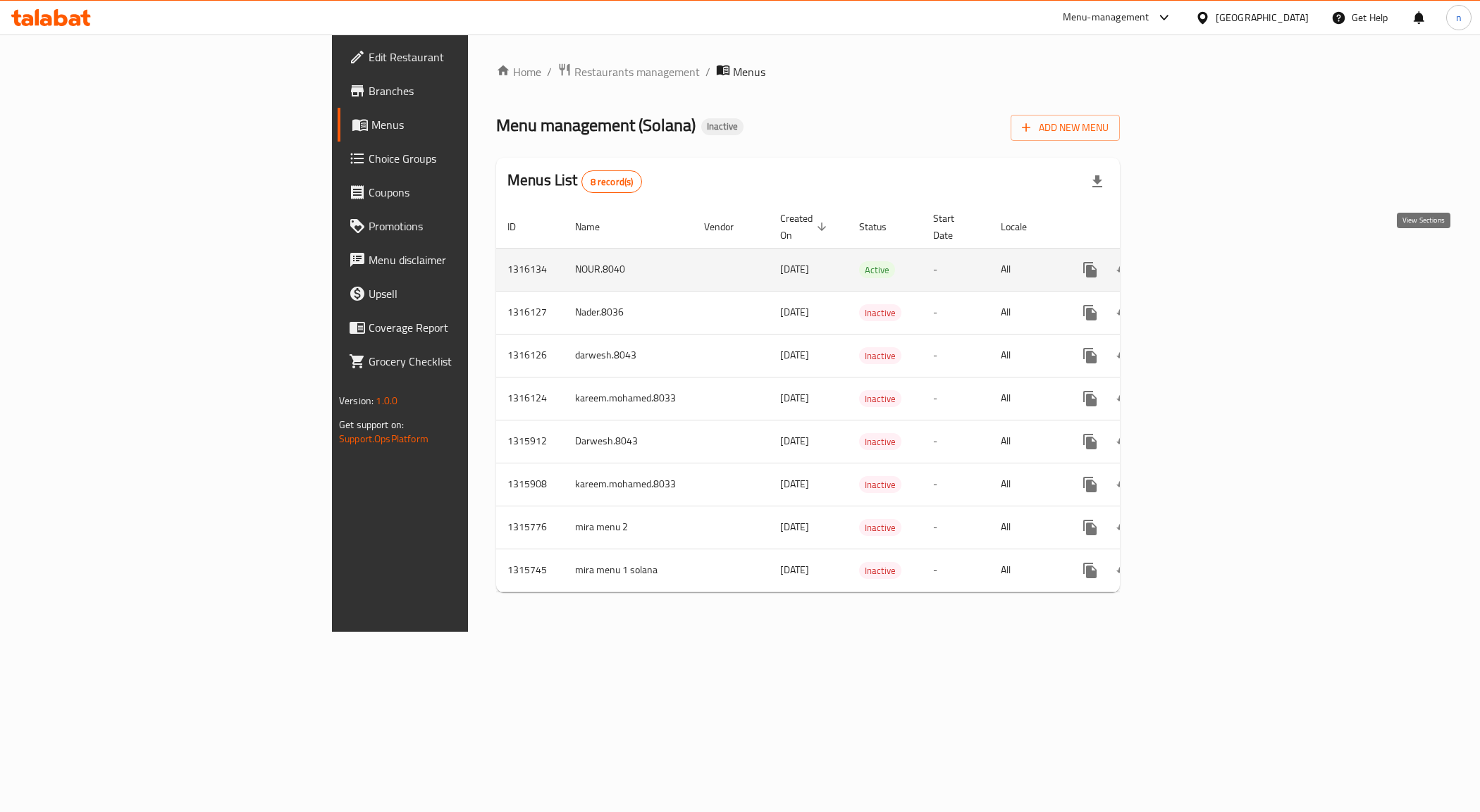
click at [1200, 261] on icon "enhanced table" at bounding box center [1191, 269] width 17 height 17
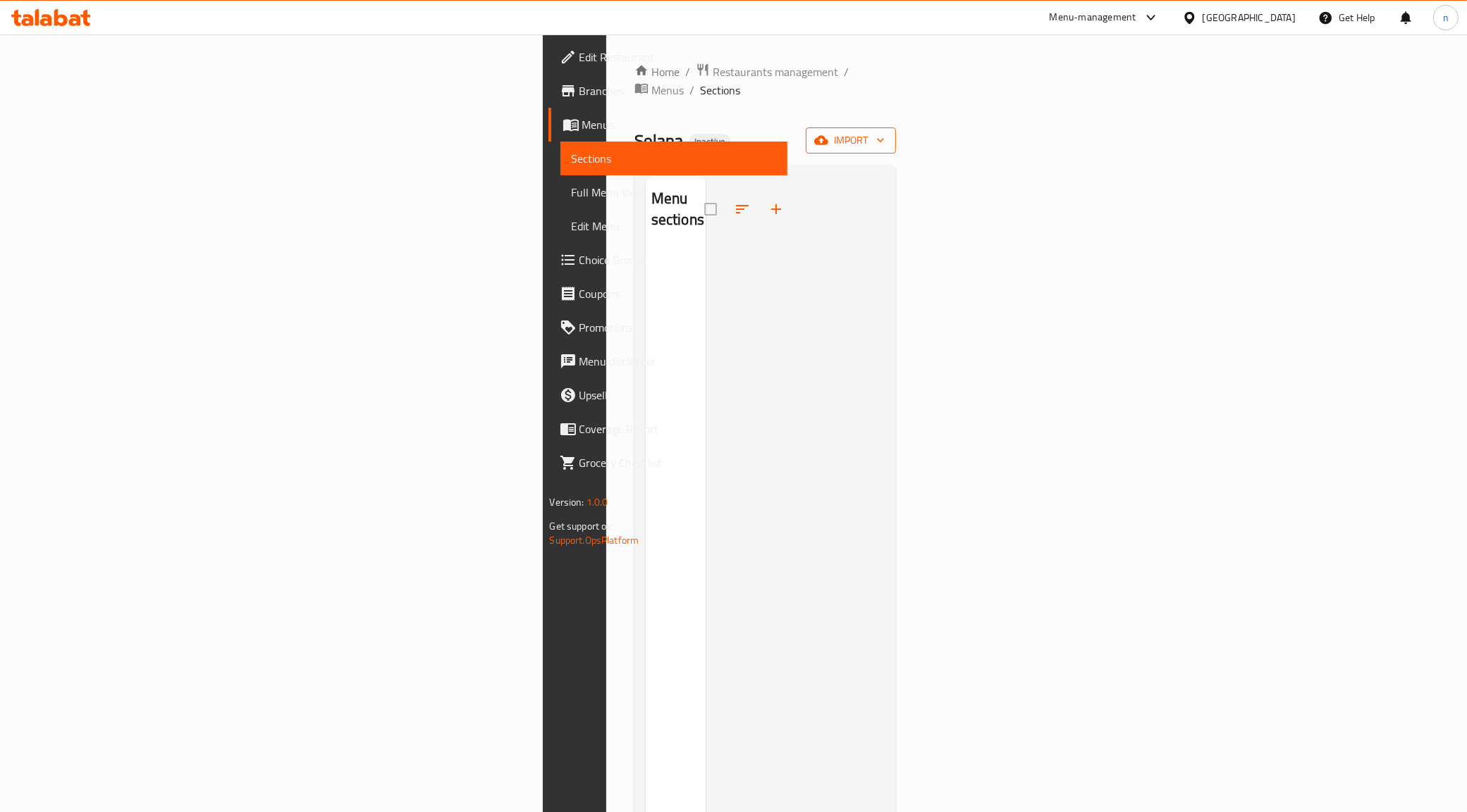
click at [828, 133] on icon "button" at bounding box center [821, 141] width 14 height 14
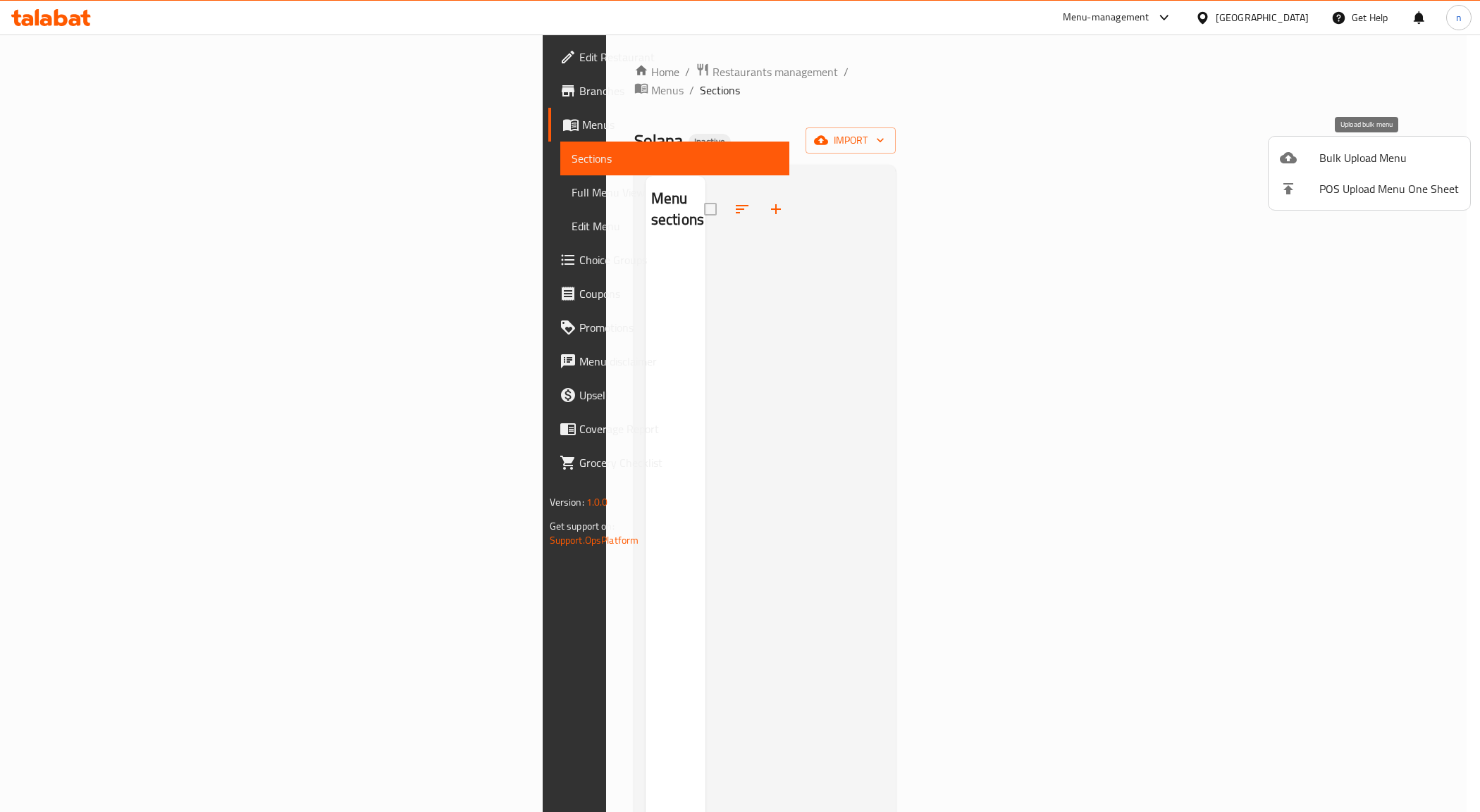
click at [1347, 163] on span "Bulk Upload Menu" at bounding box center [1389, 158] width 140 height 17
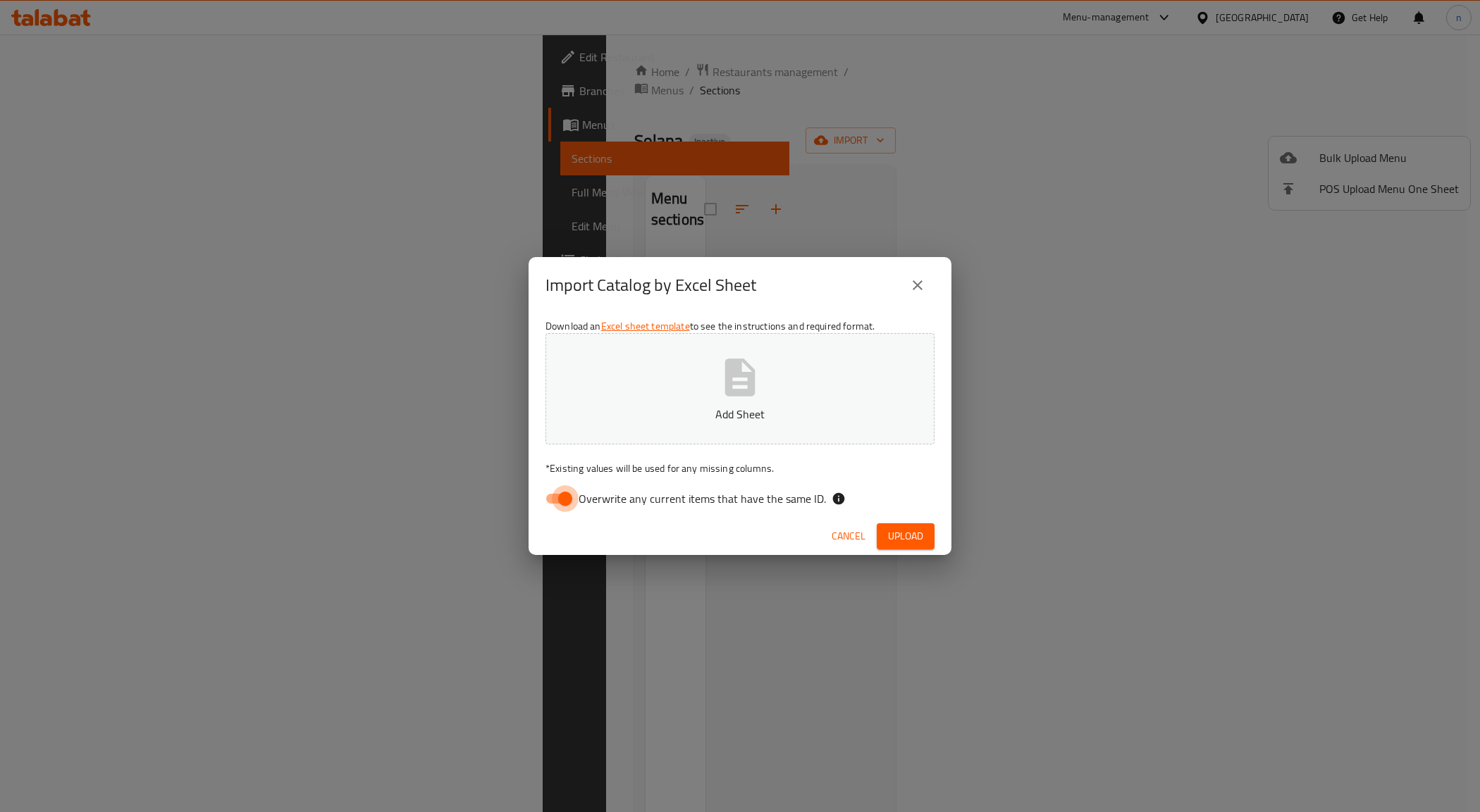
click at [556, 488] on input "Overwrite any current items that have the same ID." at bounding box center [565, 498] width 80 height 27
checkbox input "false"
click at [746, 418] on p "Add Sheet" at bounding box center [739, 414] width 345 height 17
click at [916, 541] on span "Upload" at bounding box center [906, 536] width 35 height 18
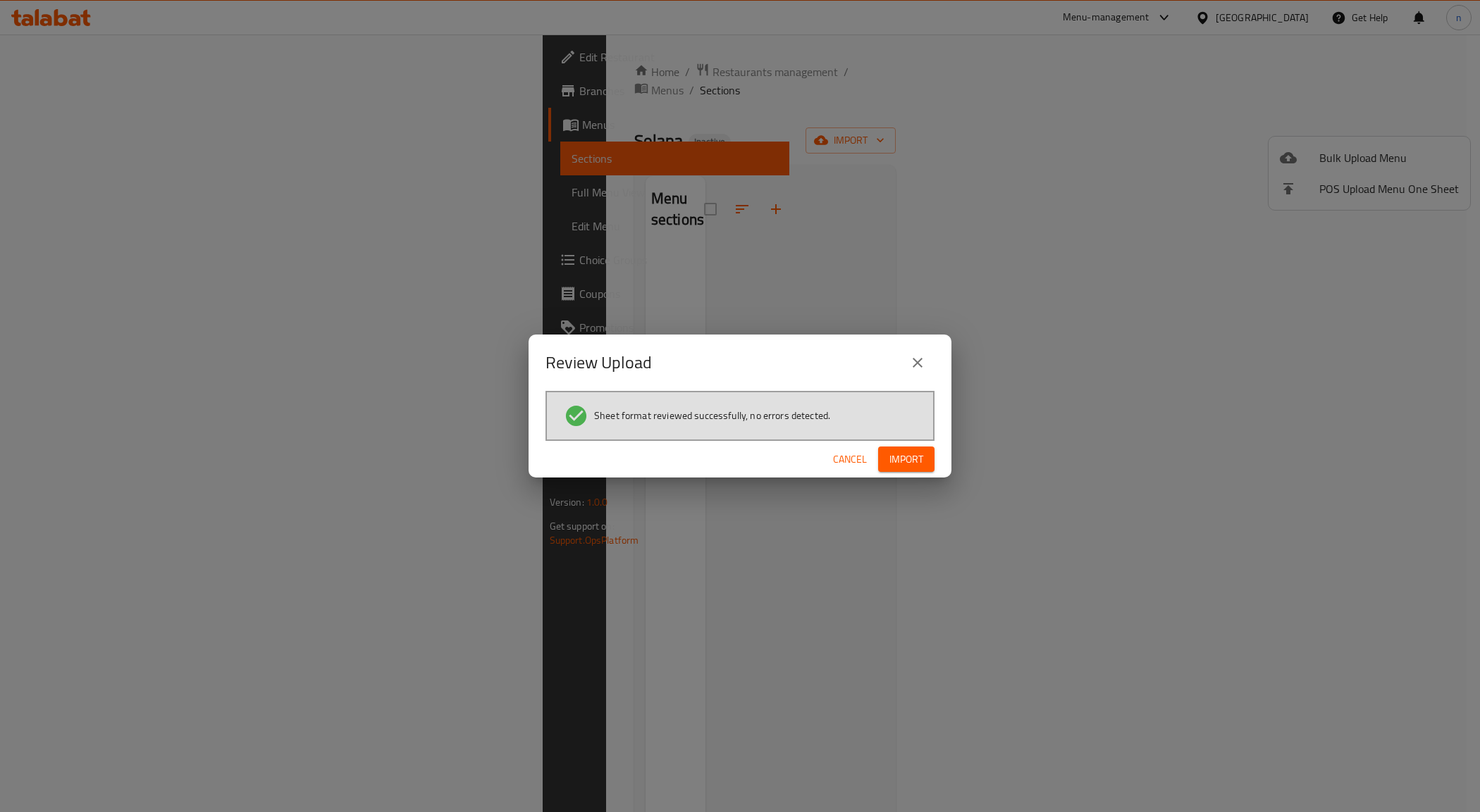
click at [906, 463] on span "Import" at bounding box center [906, 460] width 34 height 18
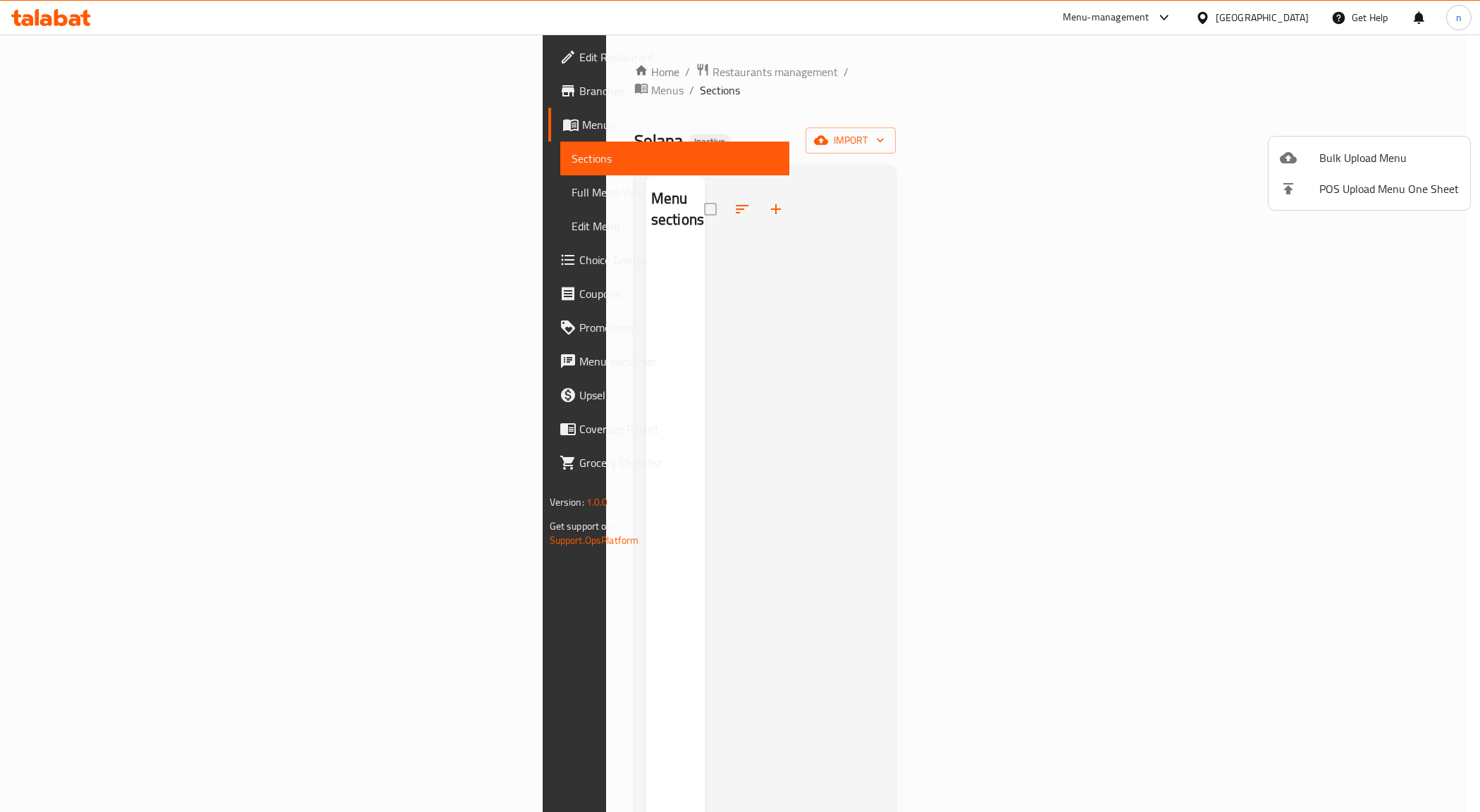
click at [87, 191] on div at bounding box center [740, 406] width 1480 height 812
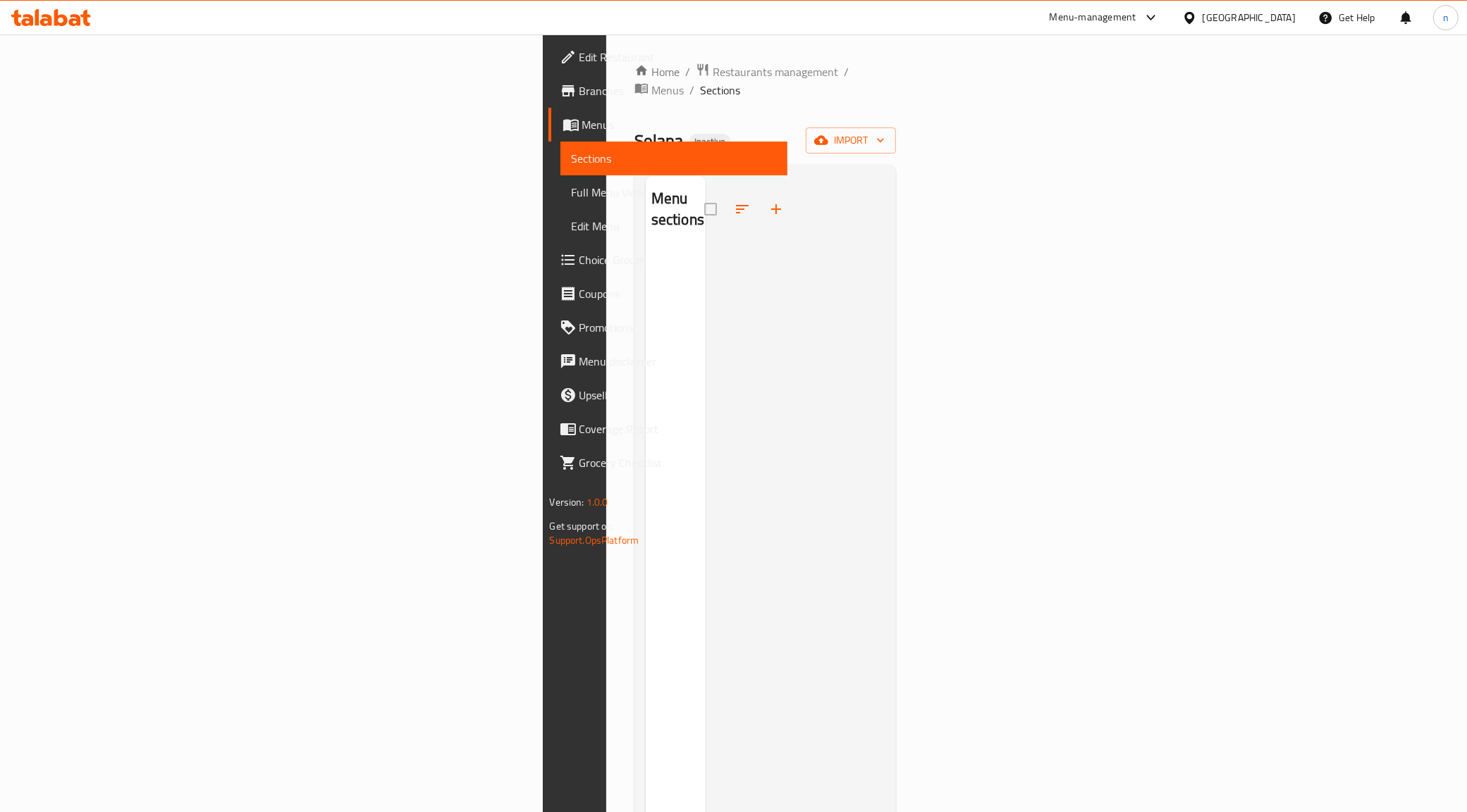
click at [572, 194] on span "Full Menu View" at bounding box center [674, 192] width 205 height 17
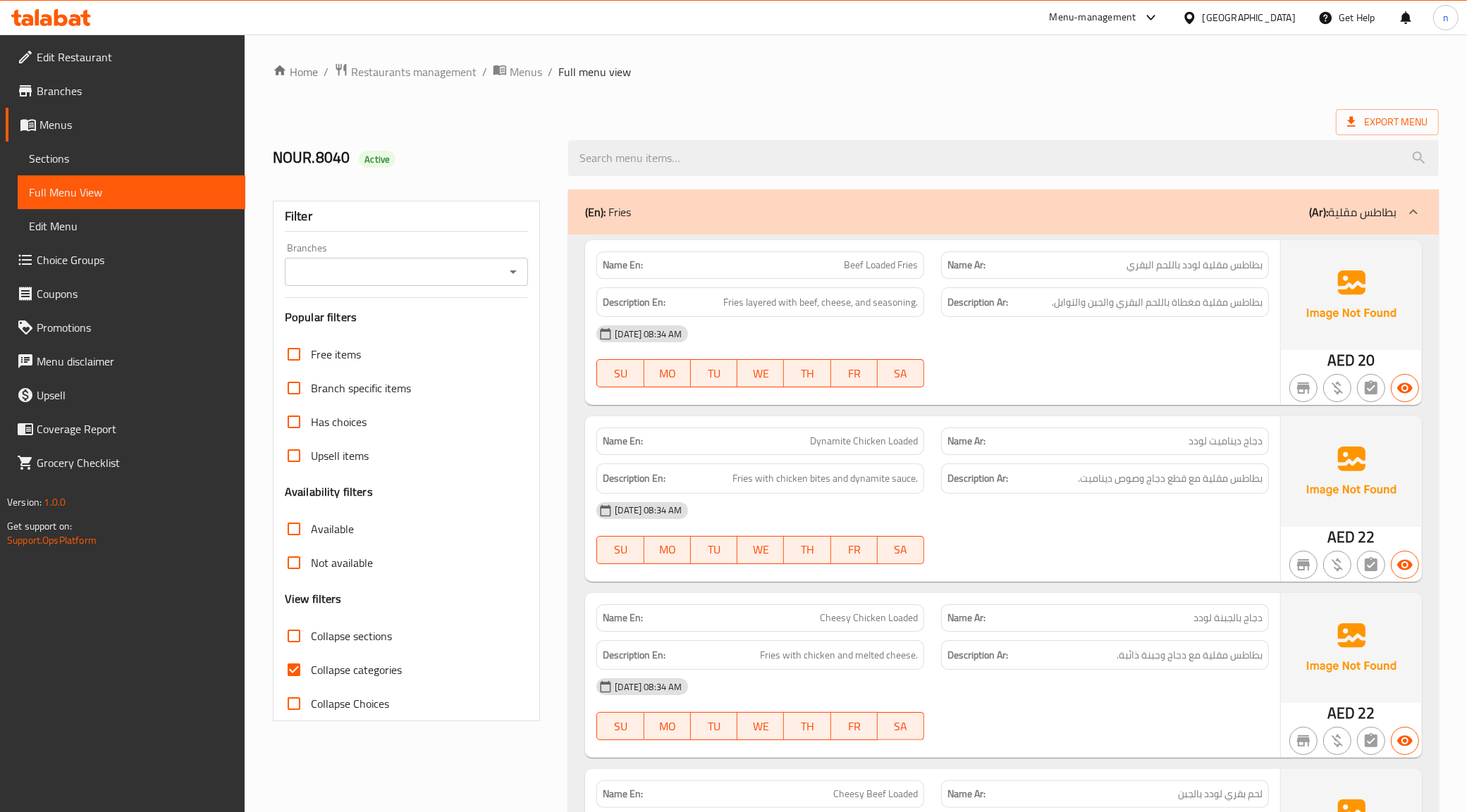
click at [312, 674] on span "Collapse categories" at bounding box center [355, 670] width 91 height 17
click at [310, 674] on input "Collapse categories" at bounding box center [294, 670] width 34 height 34
checkbox input "false"
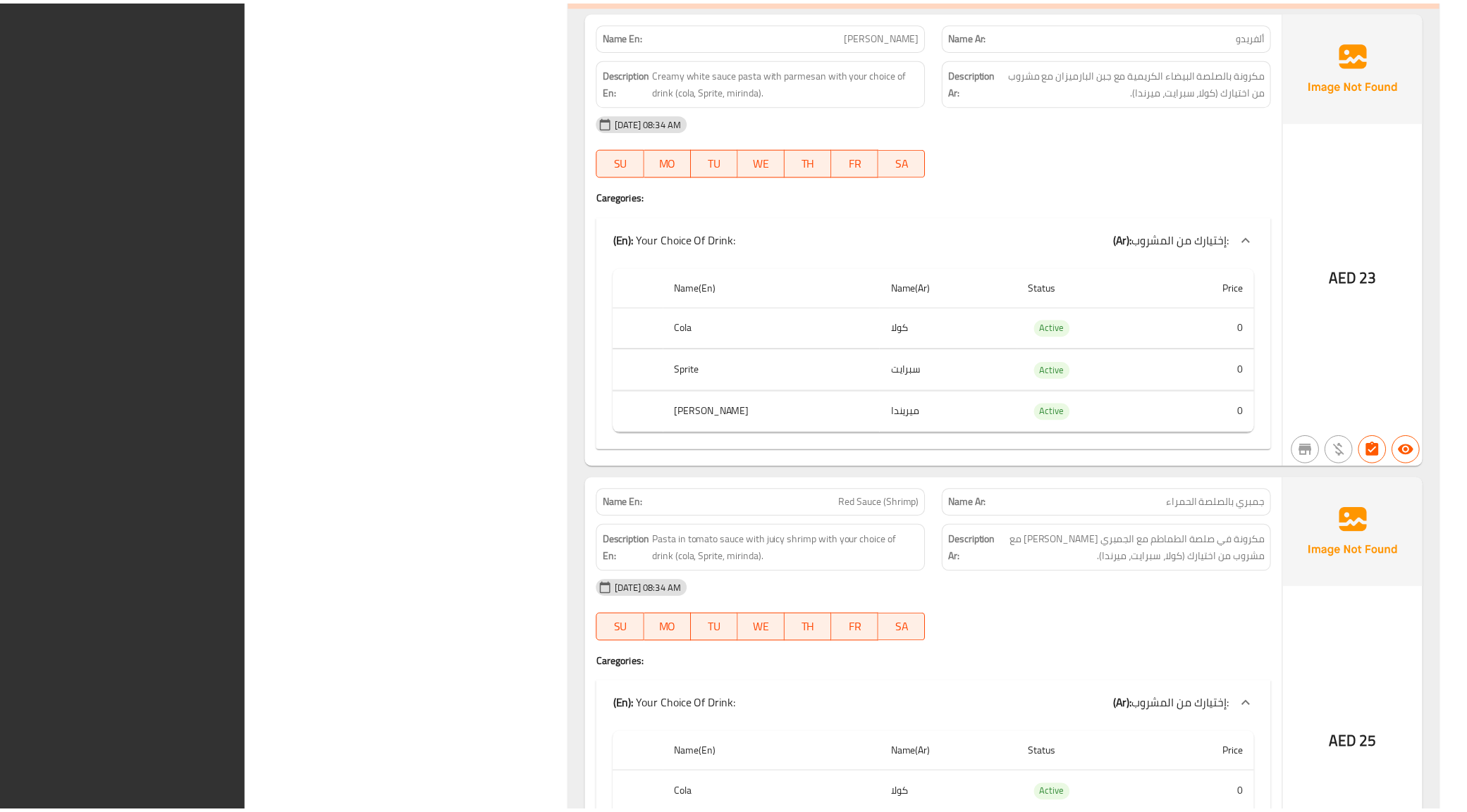
scroll to position [3333, 0]
